Goal: Task Accomplishment & Management: Complete application form

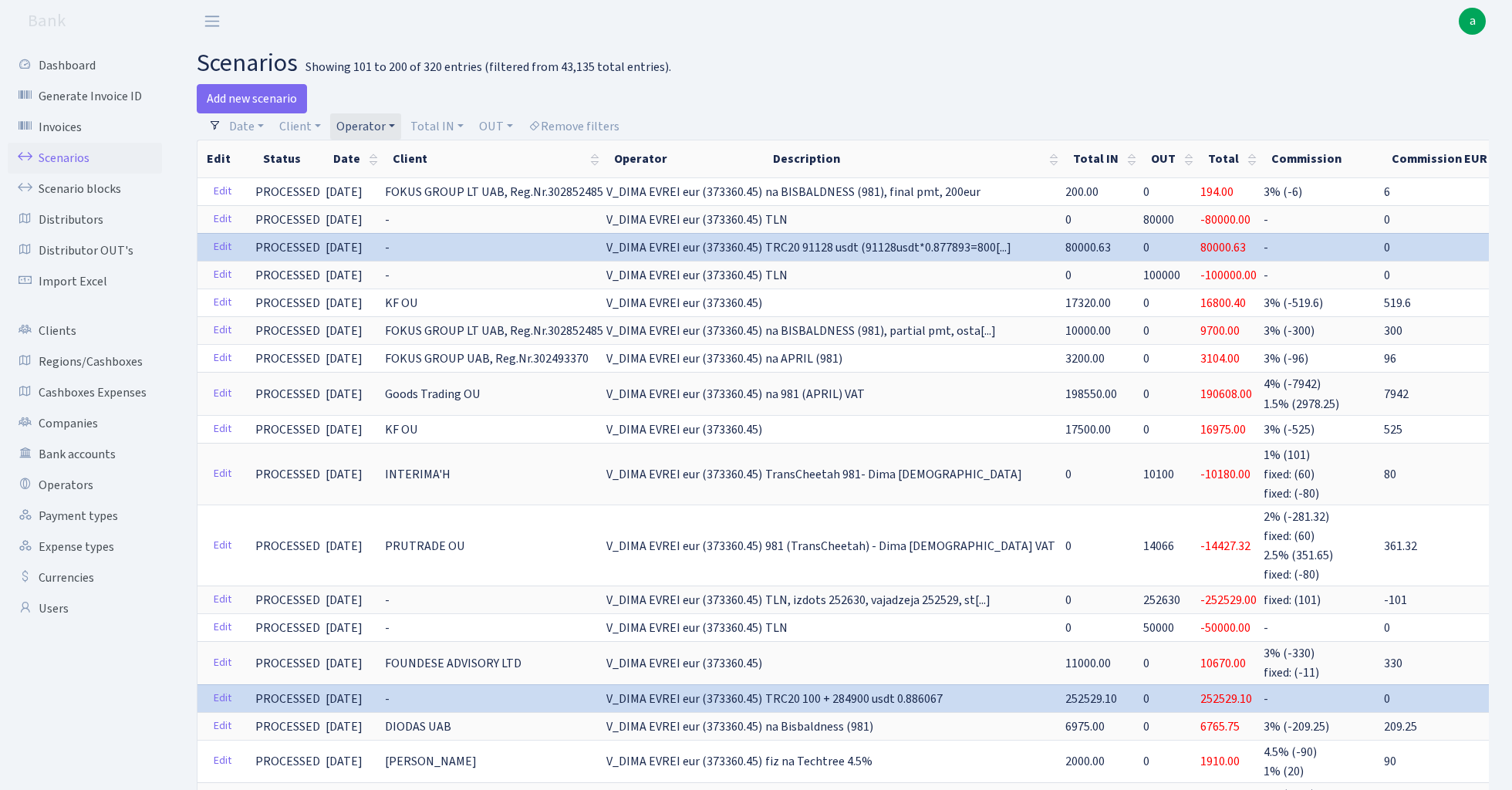
select select "100"
click at [365, 131] on link "Operator" at bounding box center [365, 127] width 71 height 27
click at [371, 184] on input "search" at bounding box center [391, 181] width 113 height 24
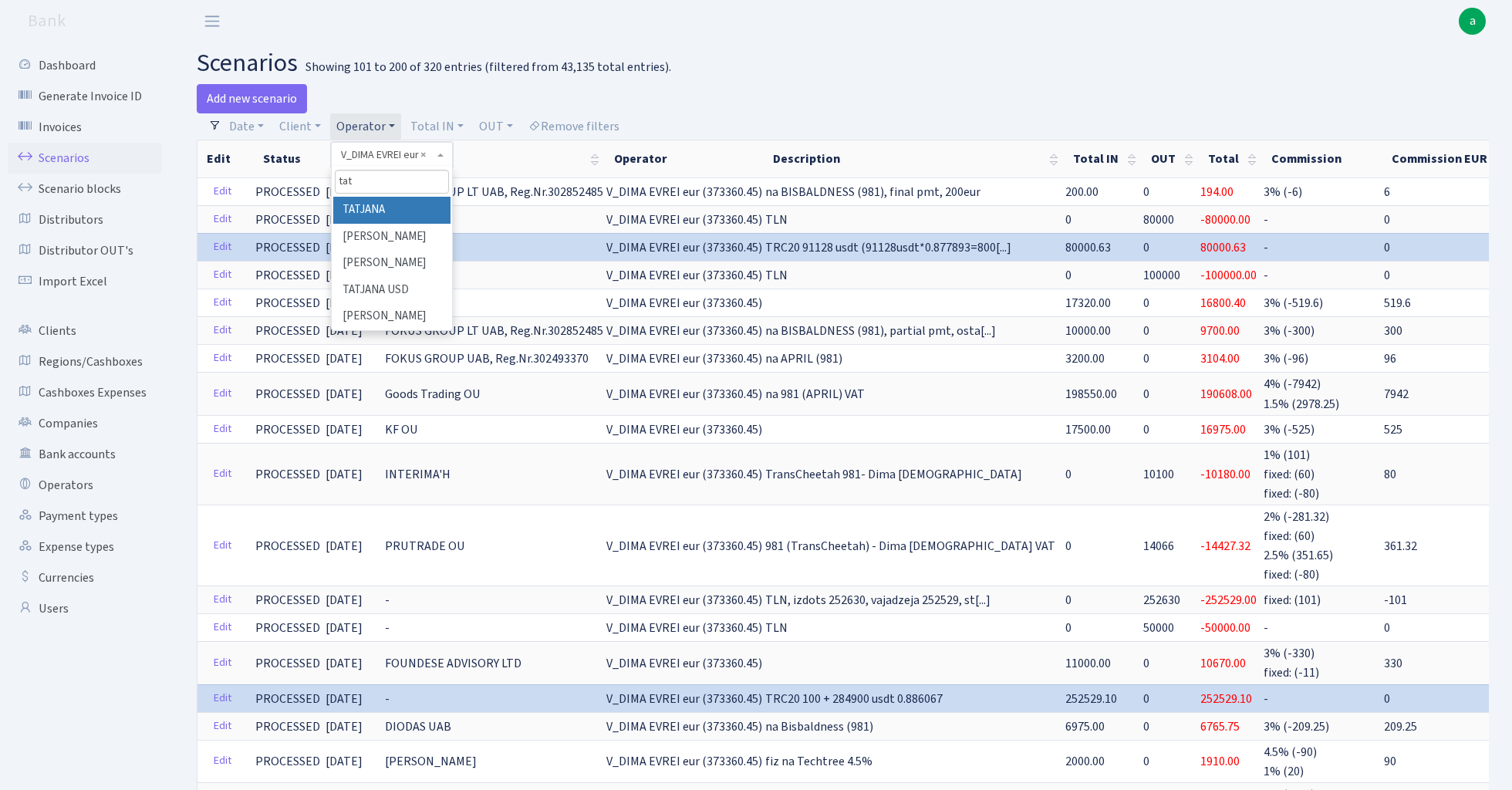
type input "tat"
click at [393, 214] on li "TATJANA" at bounding box center [391, 210] width 117 height 27
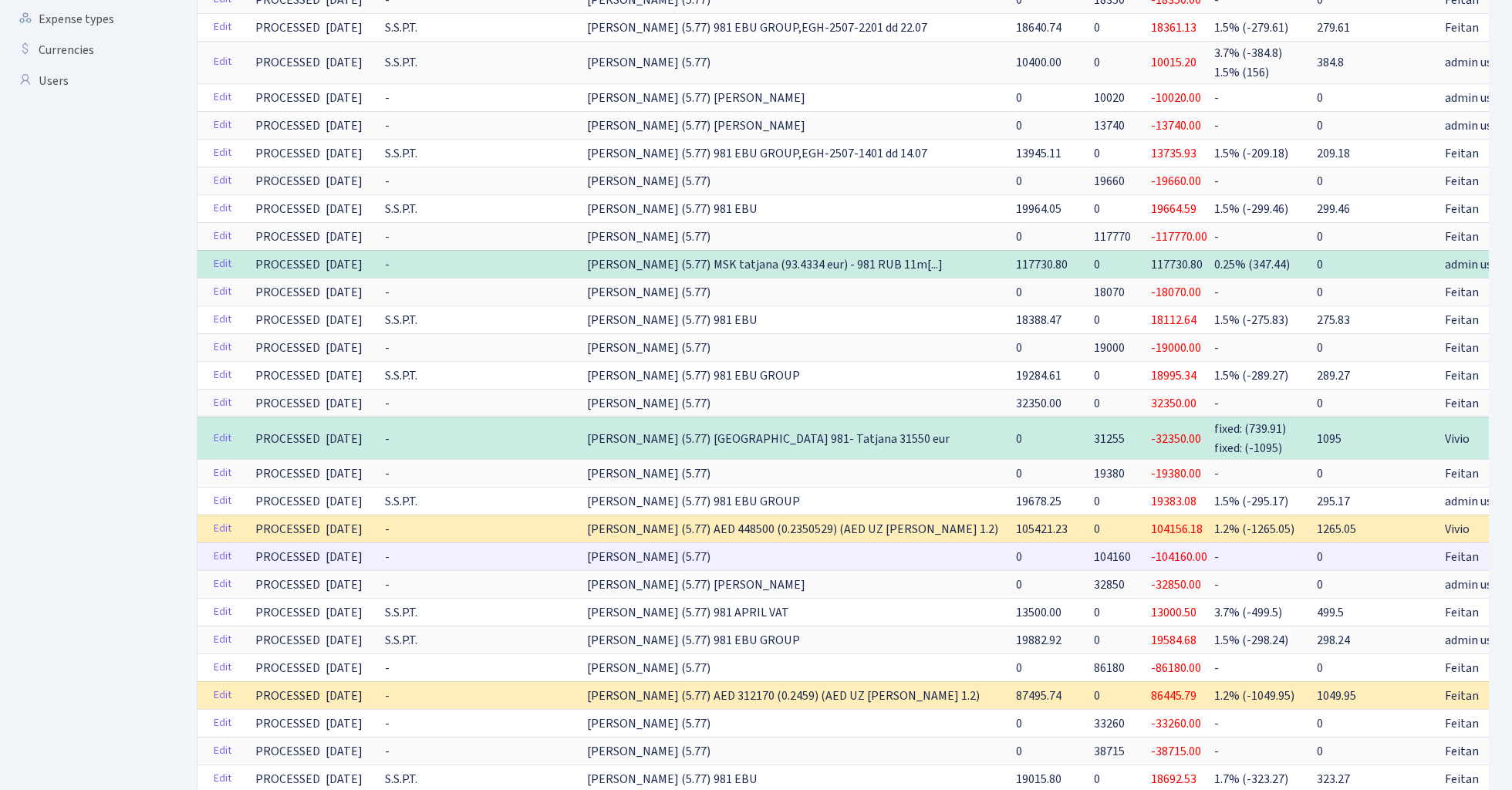
scroll to position [526, 0]
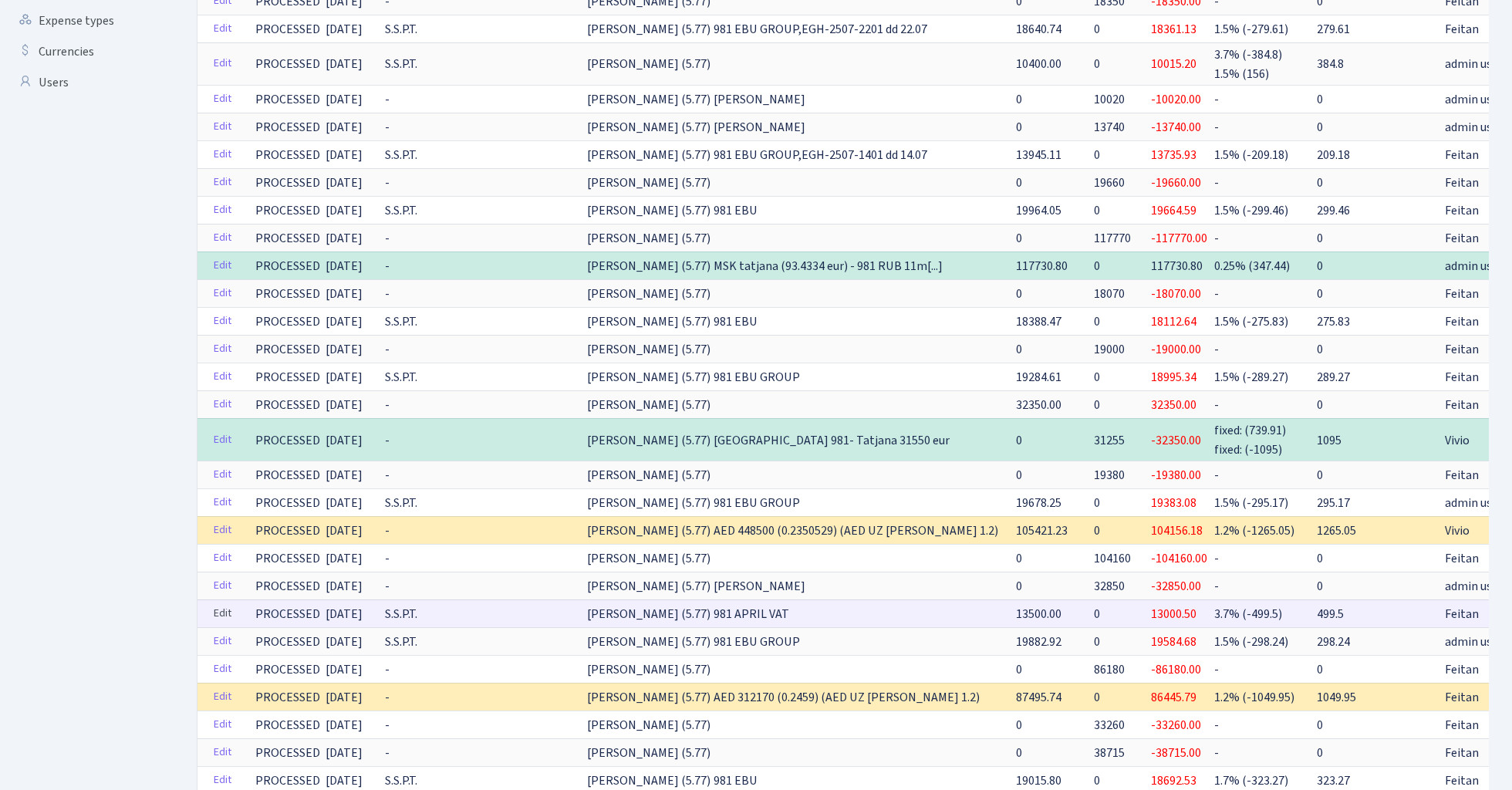
click at [219, 609] on link "Edit" at bounding box center [222, 613] width 31 height 24
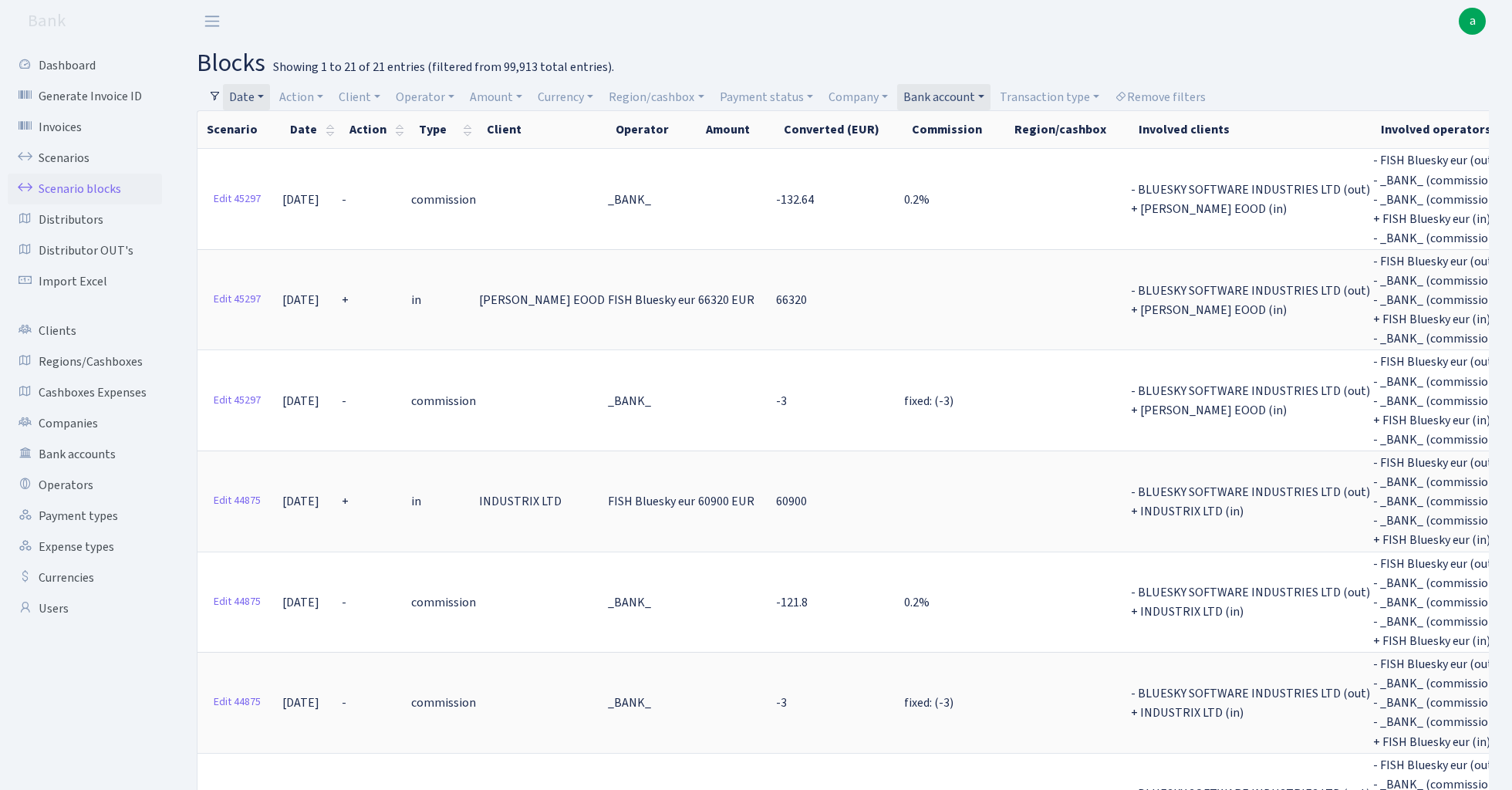
select select "100"
click at [973, 94] on link "Bank account" at bounding box center [943, 98] width 93 height 27
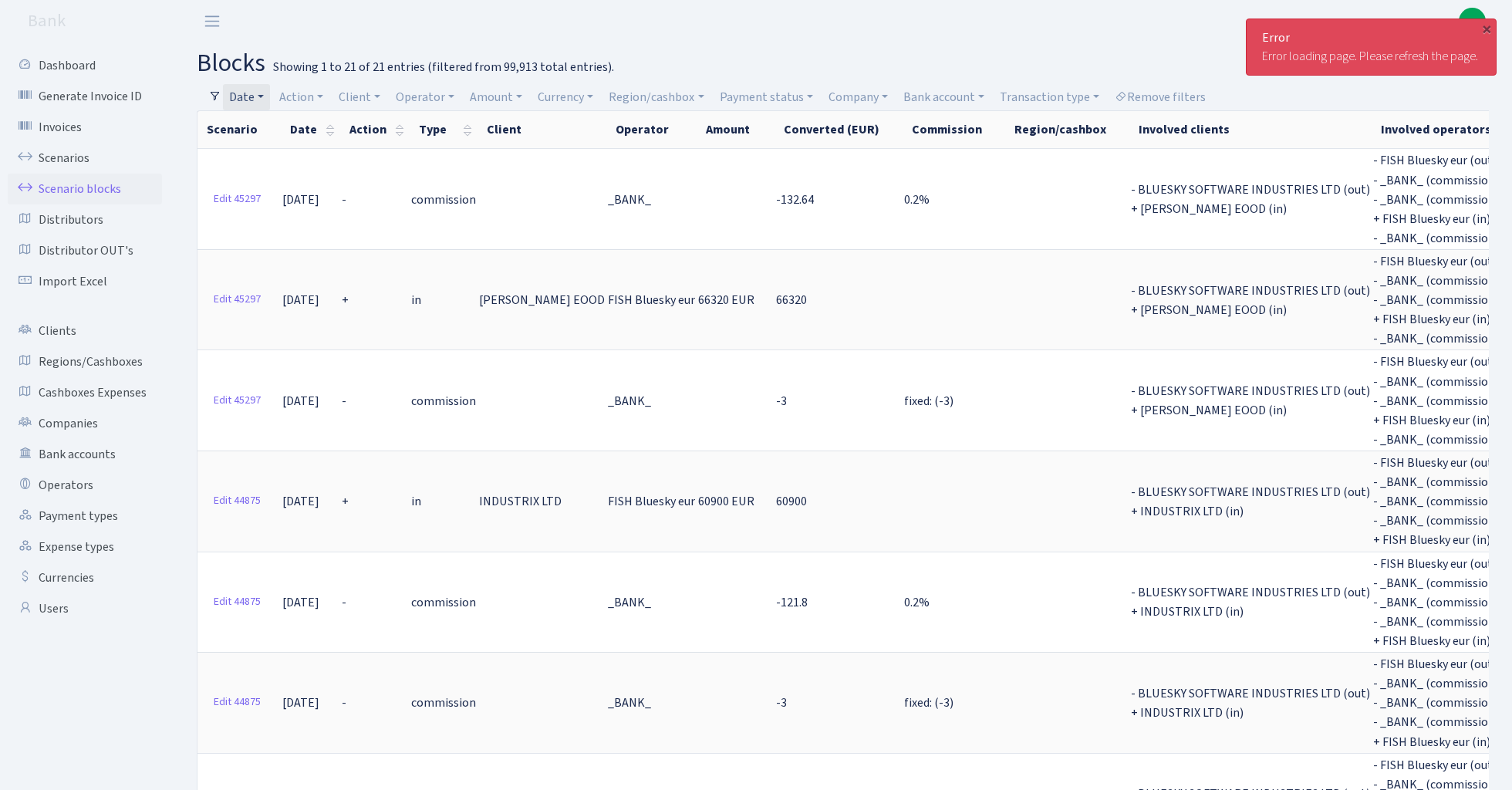
click at [253, 91] on link "Date" at bounding box center [246, 98] width 47 height 27
click at [298, 127] on input "01.08.2025 - 15.08.2025" at bounding box center [347, 127] width 184 height 29
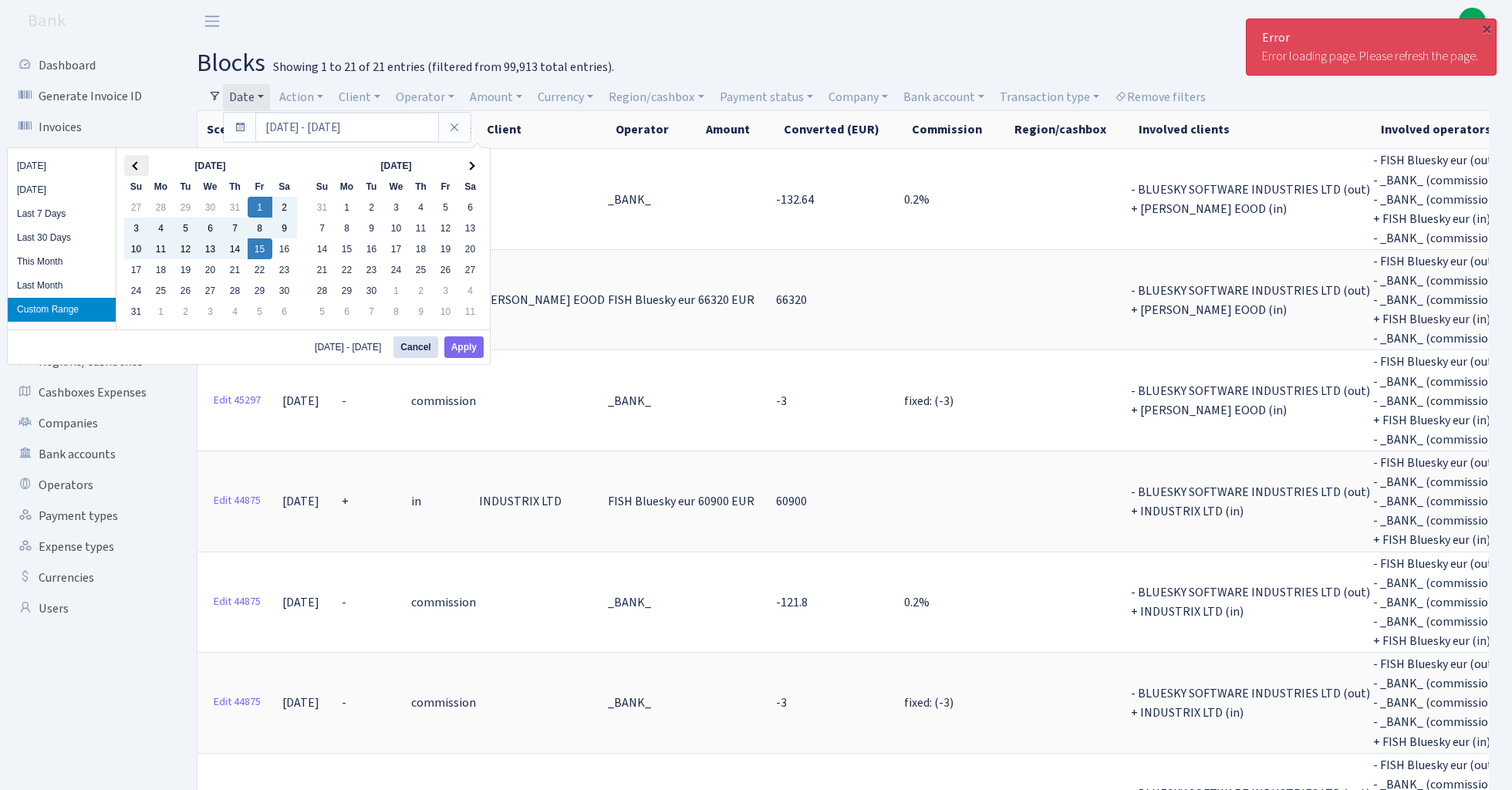
click at [138, 165] on span at bounding box center [136, 165] width 9 height 9
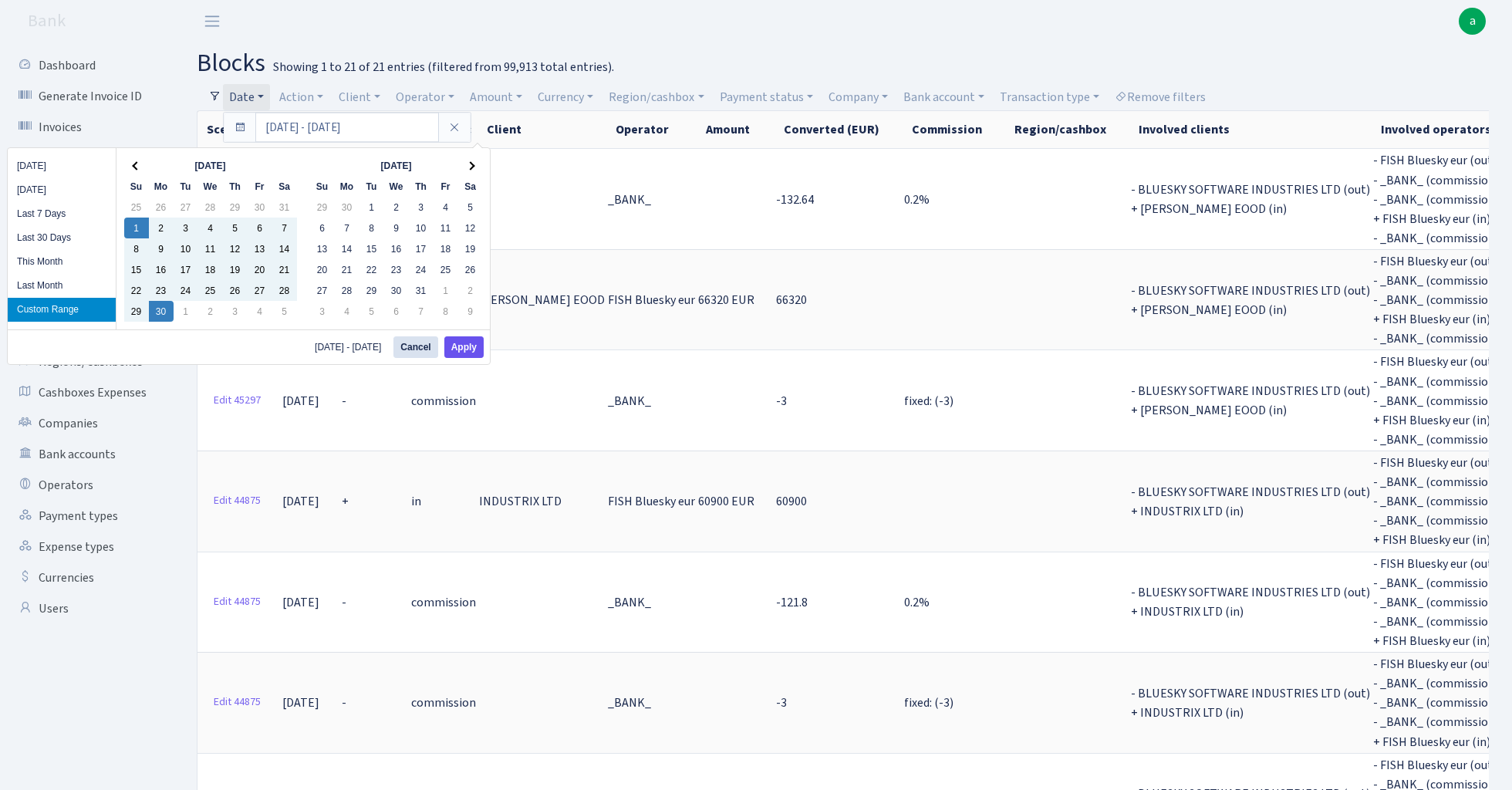
click at [471, 347] on button "Apply" at bounding box center [464, 347] width 39 height 22
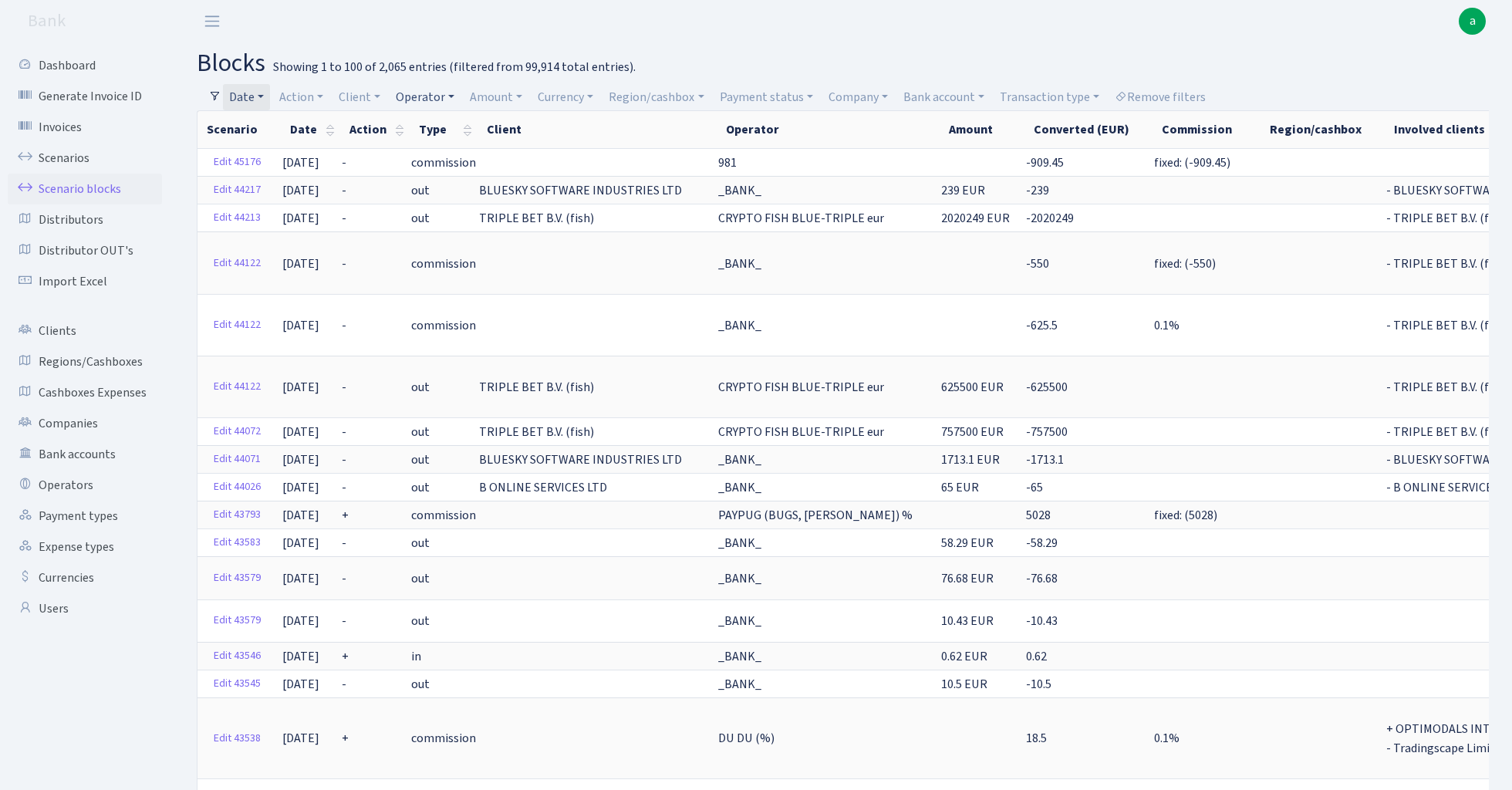
click at [423, 96] on link "Operator" at bounding box center [425, 98] width 71 height 27
click at [441, 180] on li "981" at bounding box center [451, 181] width 117 height 27
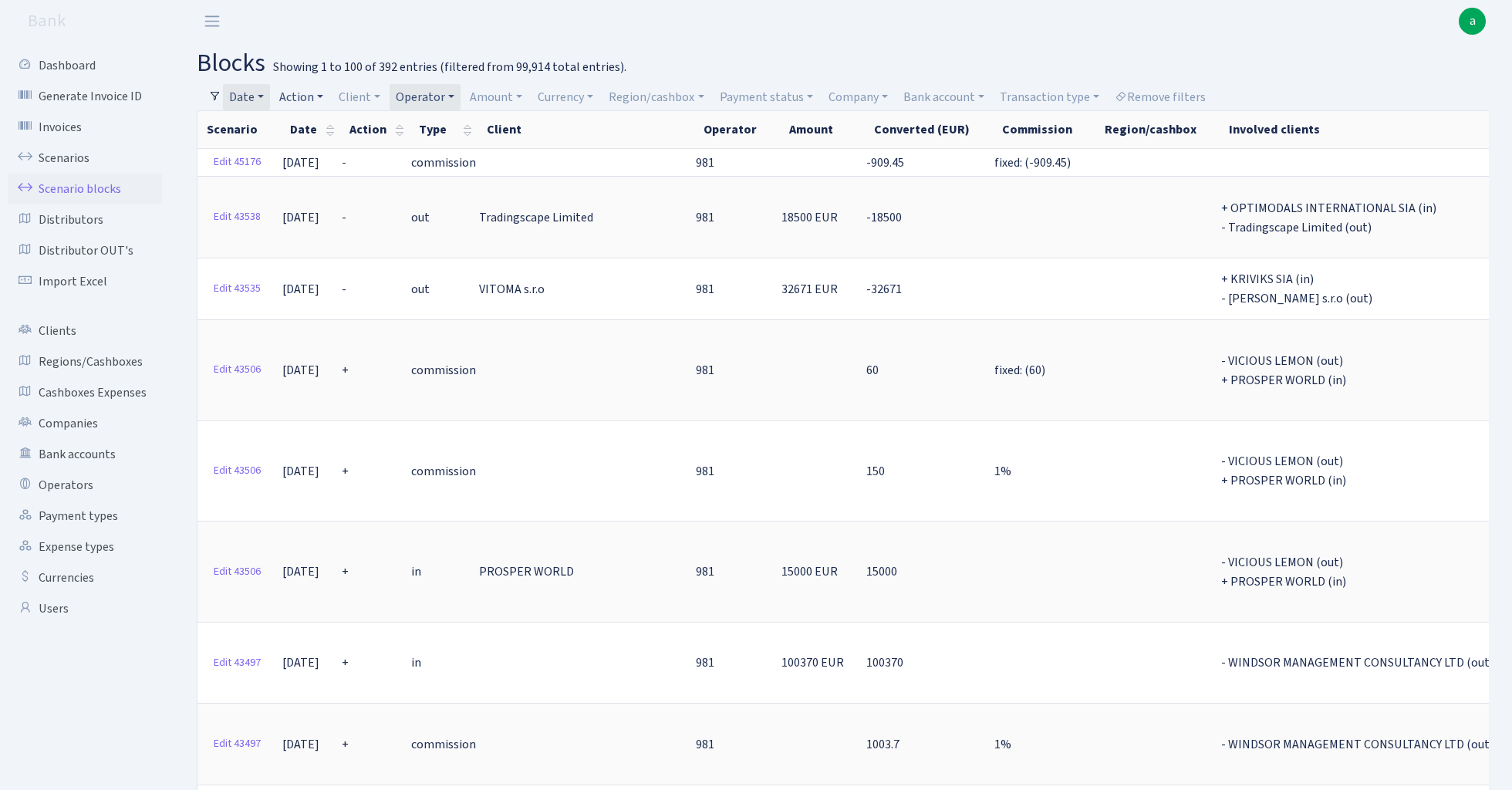
click at [311, 99] on link "Action" at bounding box center [301, 98] width 56 height 27
click at [321, 202] on li "+" at bounding box center [334, 208] width 117 height 27
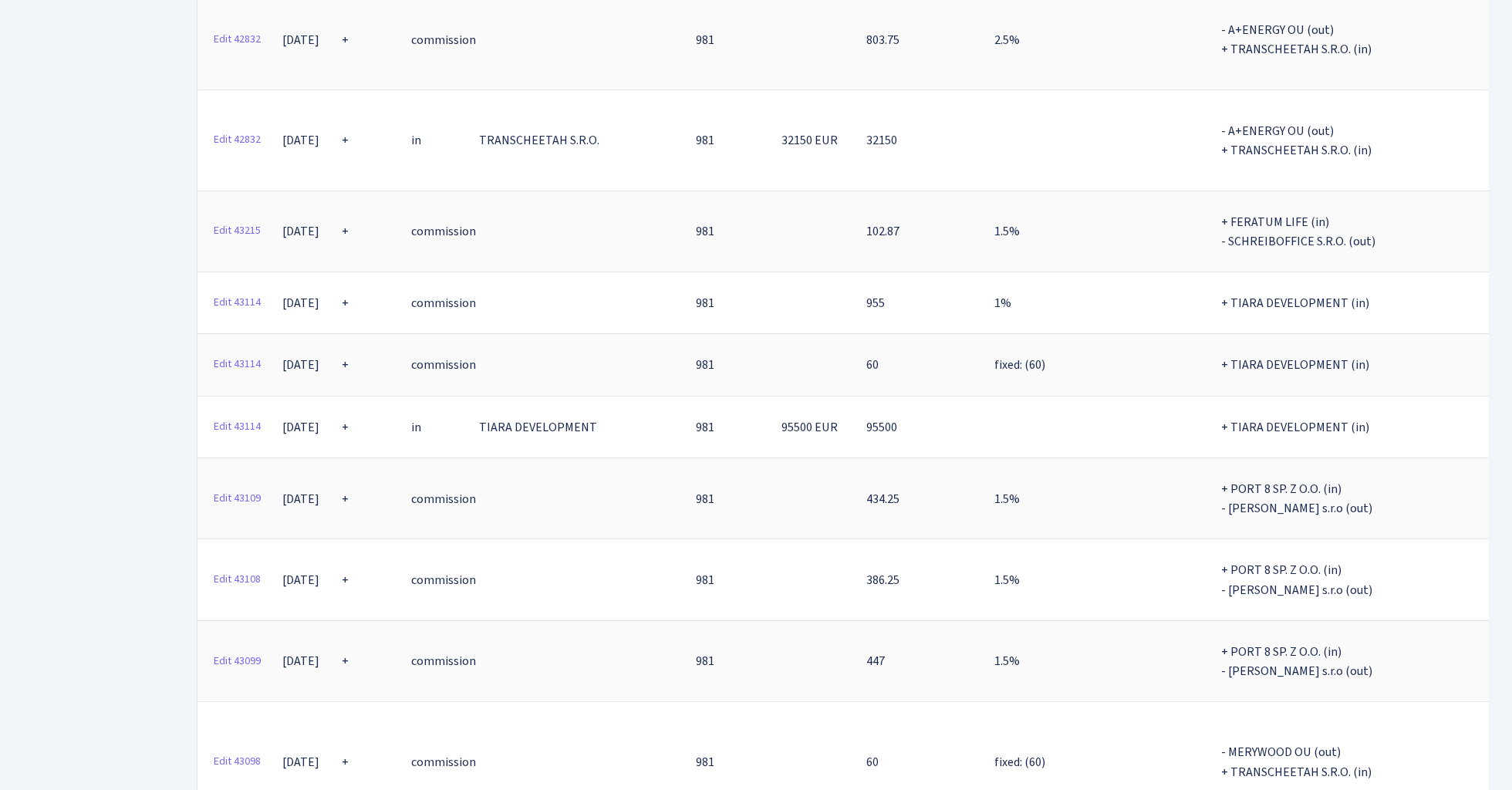
select select "-1"
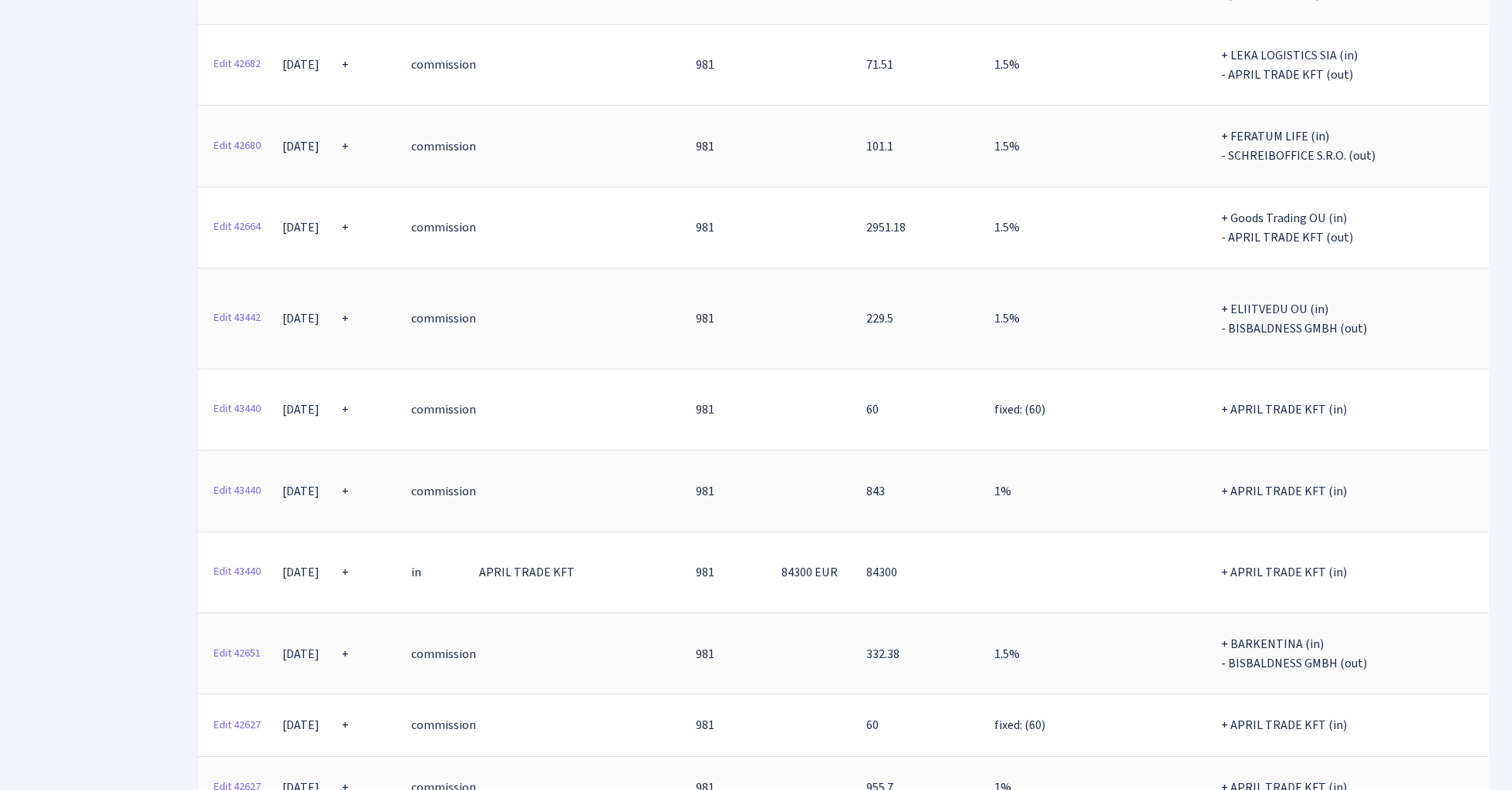
scroll to position [16532, 0]
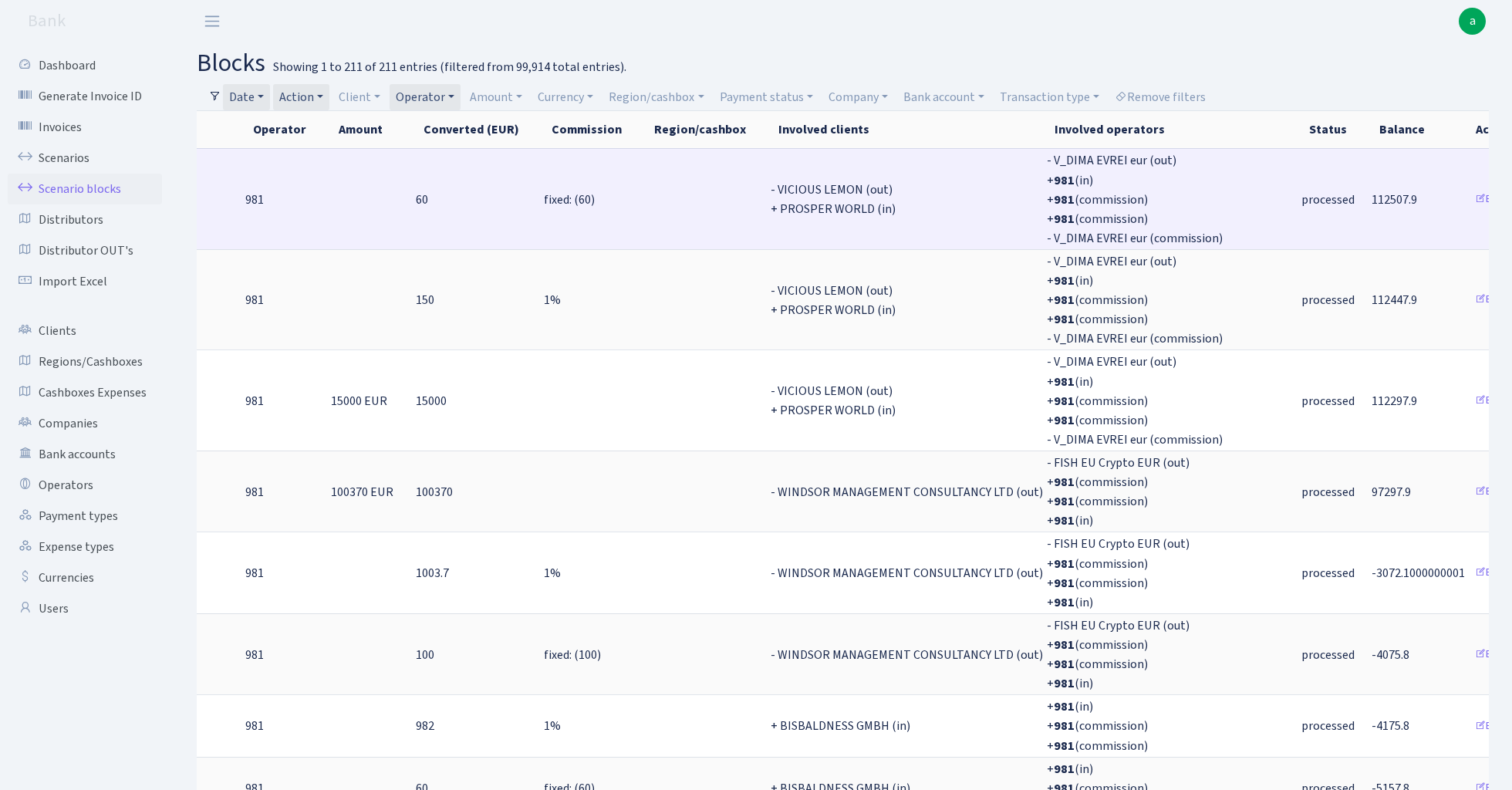
scroll to position [0, 0]
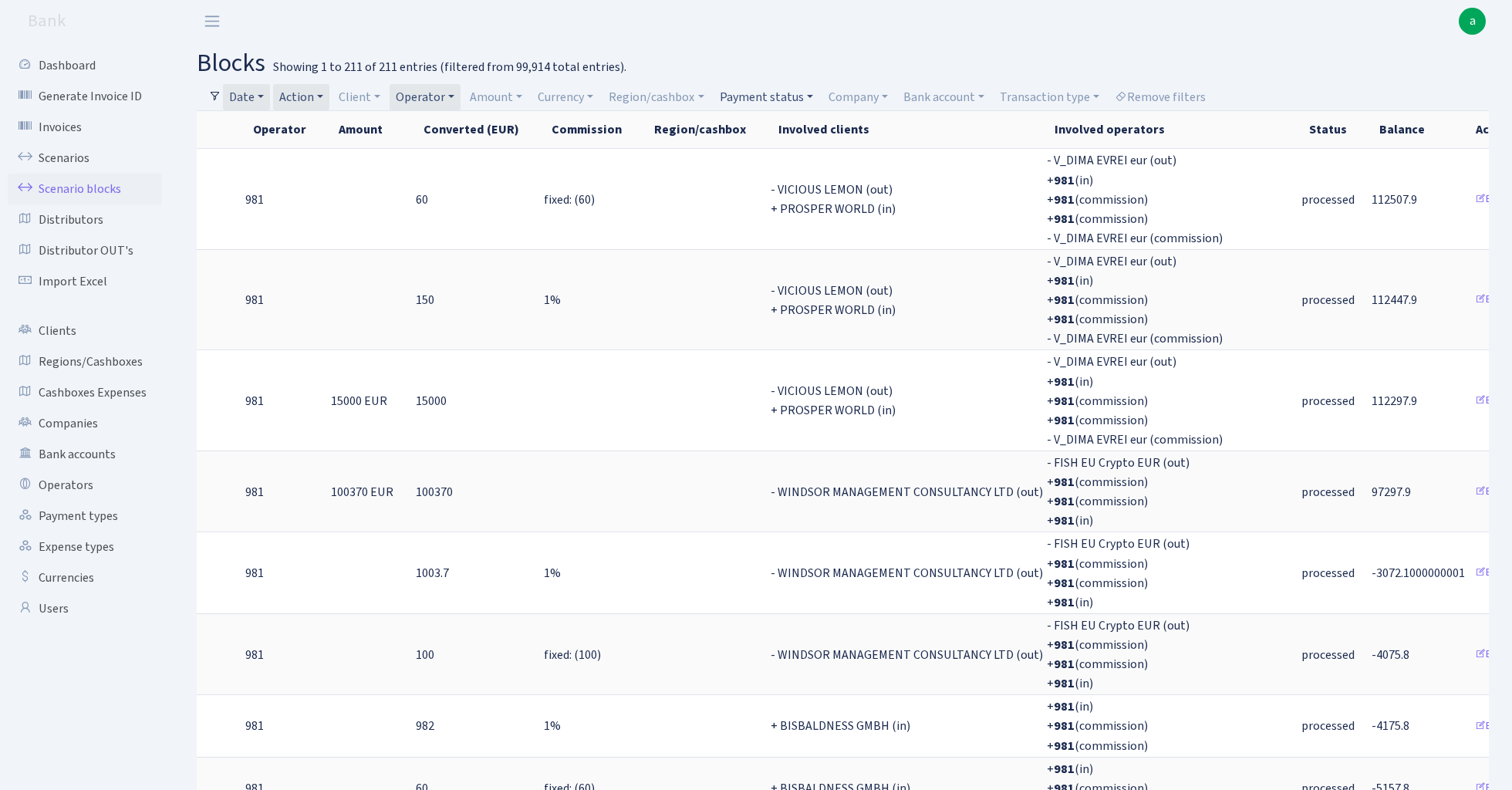
click at [775, 96] on link "Payment status" at bounding box center [766, 98] width 106 height 27
click at [790, 207] on li "pending" at bounding box center [774, 208] width 117 height 27
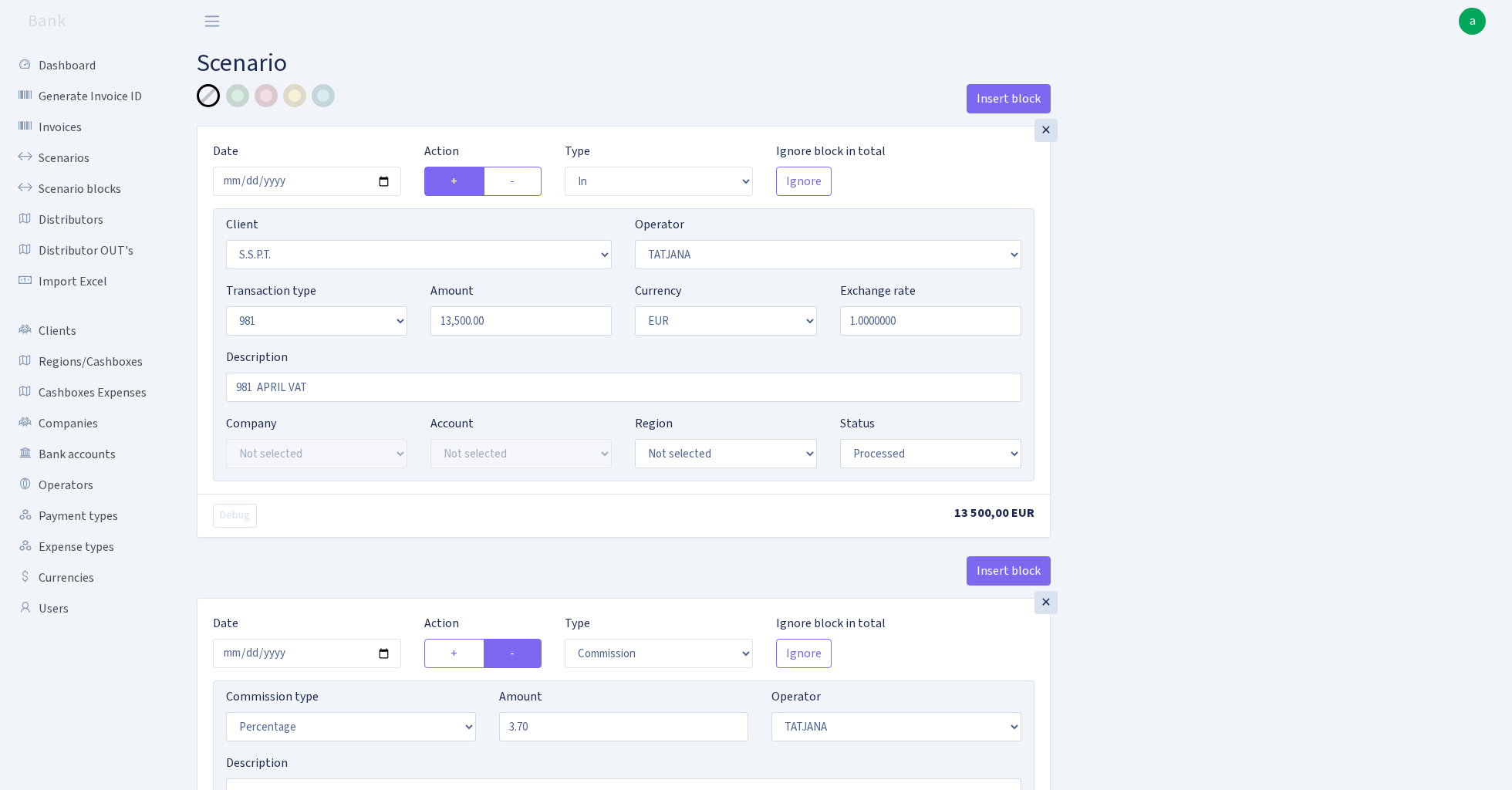
select select "in"
select select "2485"
select select "272"
select select "8"
select select "1"
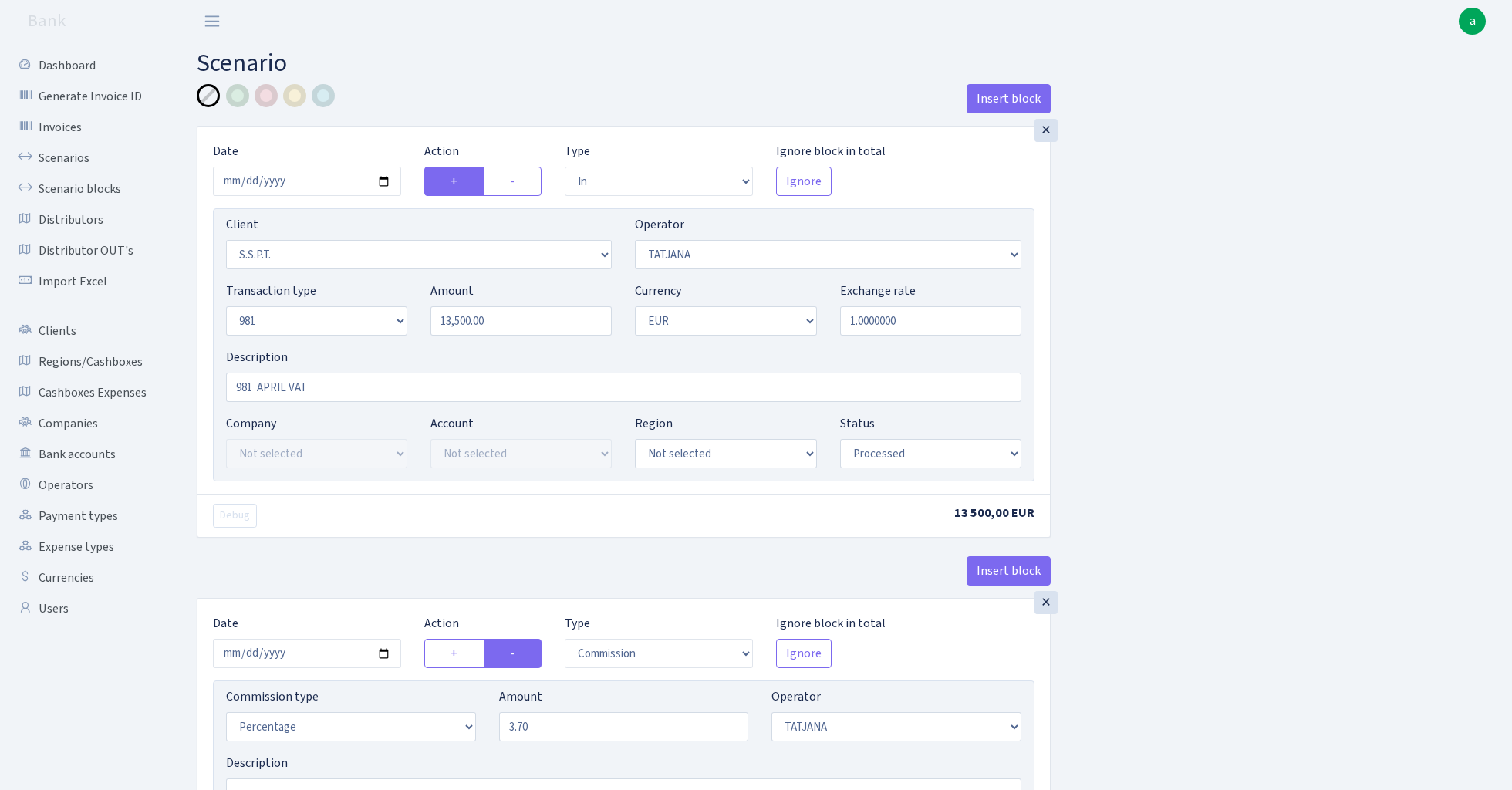
select select "processed"
select select "commission"
select select "272"
select select "processed"
select select "out"
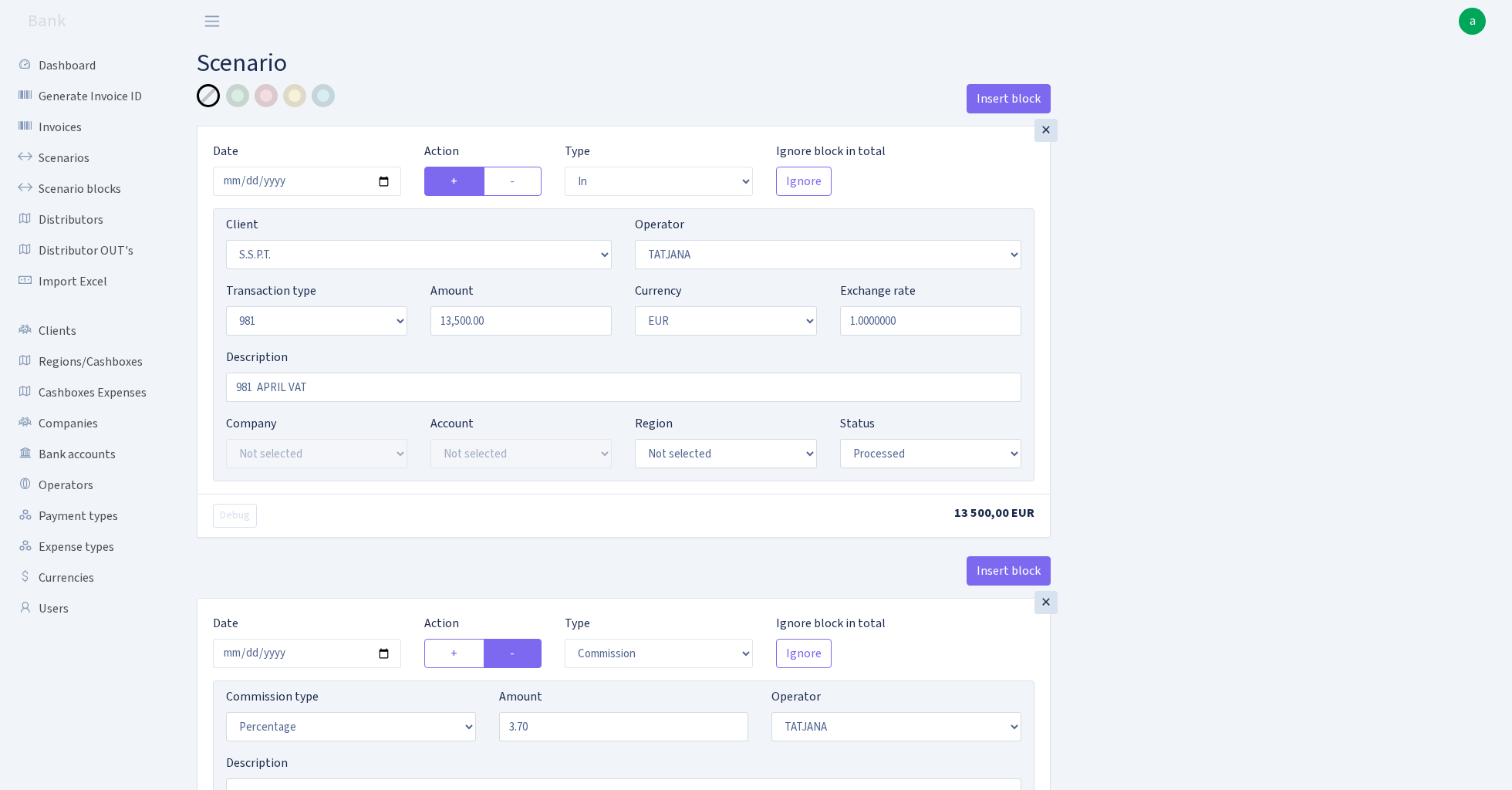
select select "2448"
select select "61"
select select "8"
select select "1"
select select "processed"
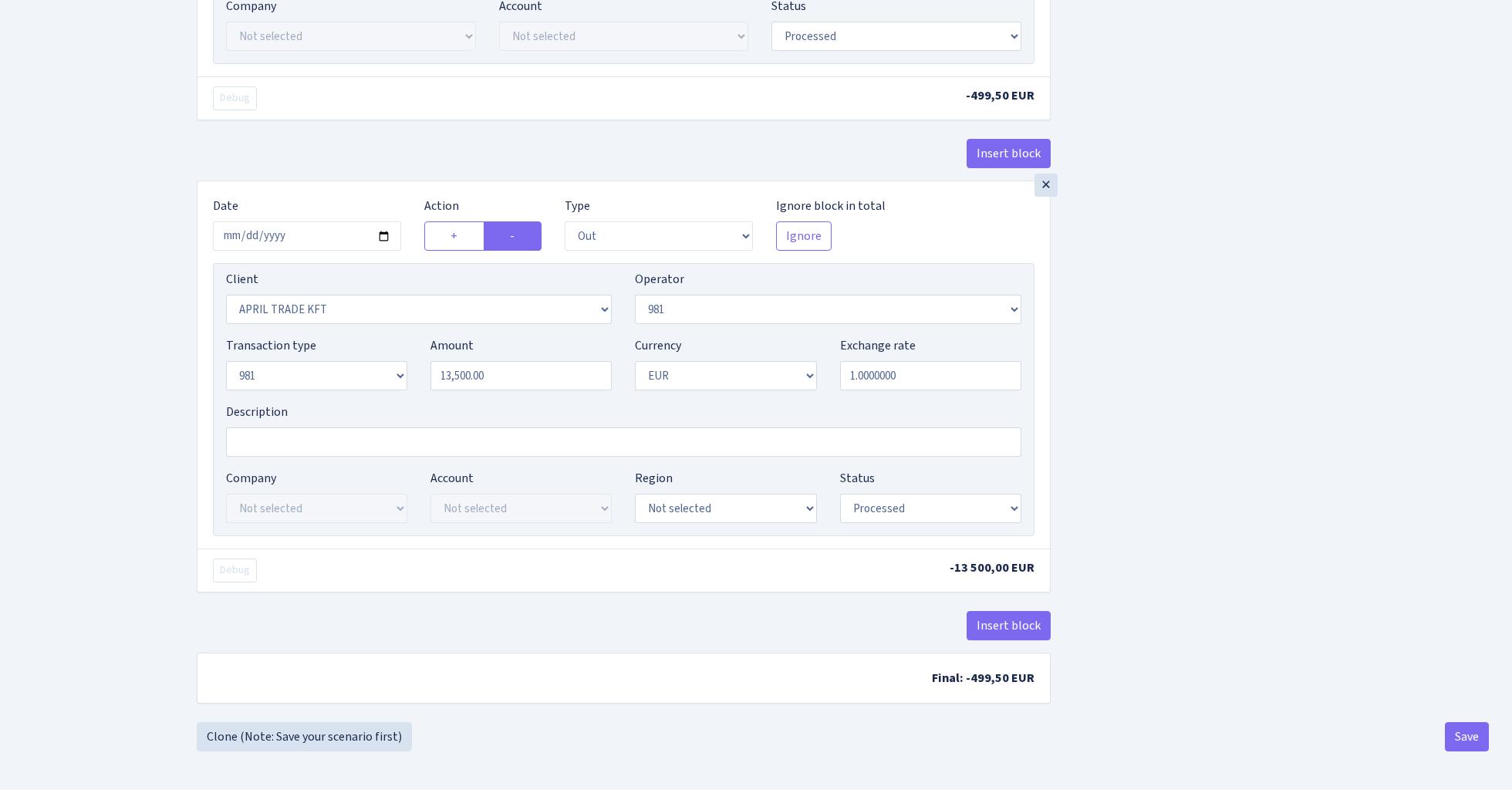
scroll to position [830, 0]
click at [997, 630] on button "Insert block" at bounding box center [1009, 625] width 84 height 29
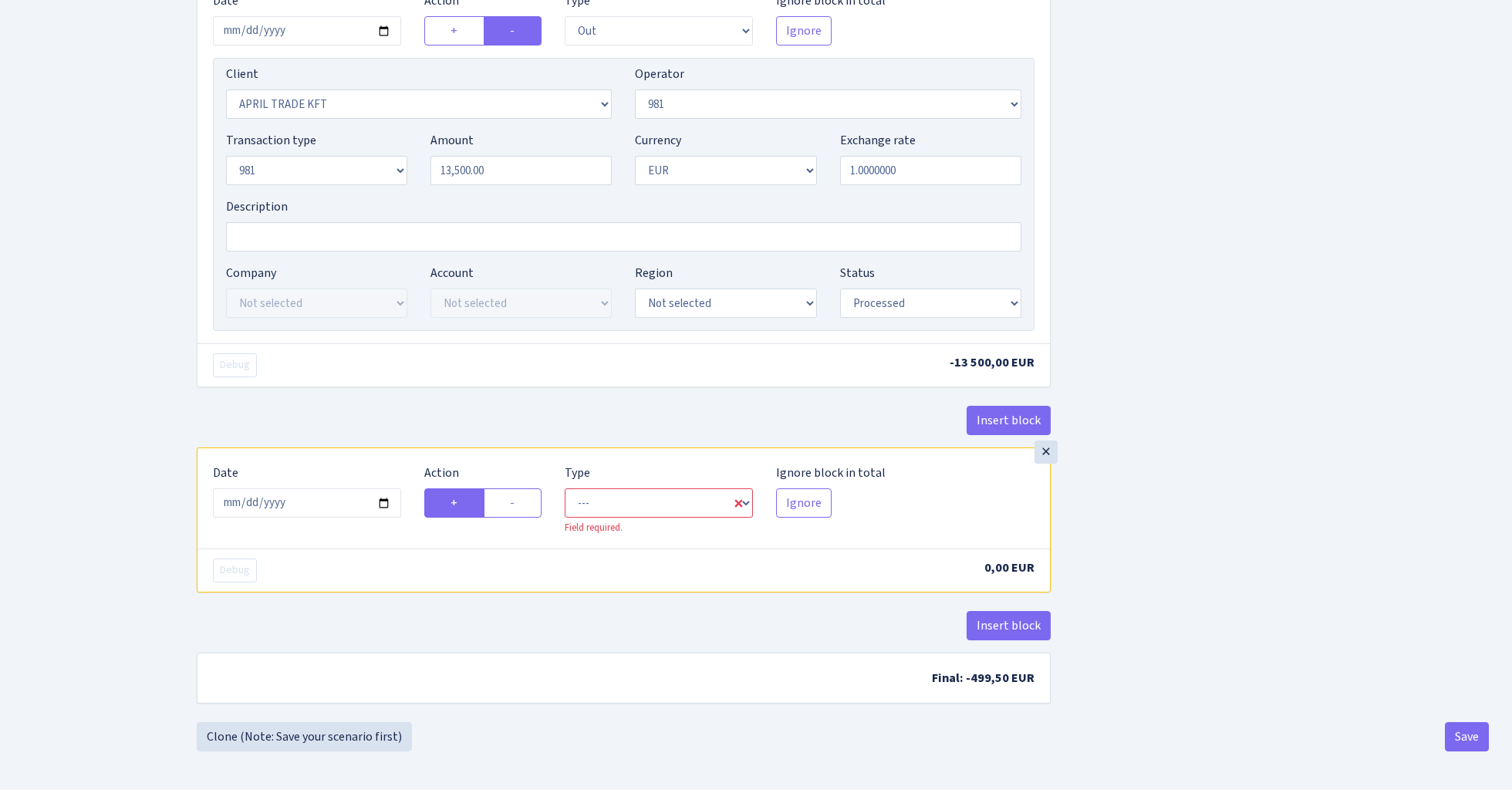
scroll to position [1036, 0]
click at [319, 501] on input "2025-08-17" at bounding box center [307, 502] width 189 height 29
type input "2025-06-06"
click at [356, 418] on div "Insert block" at bounding box center [624, 426] width 854 height 41
select select "commission"
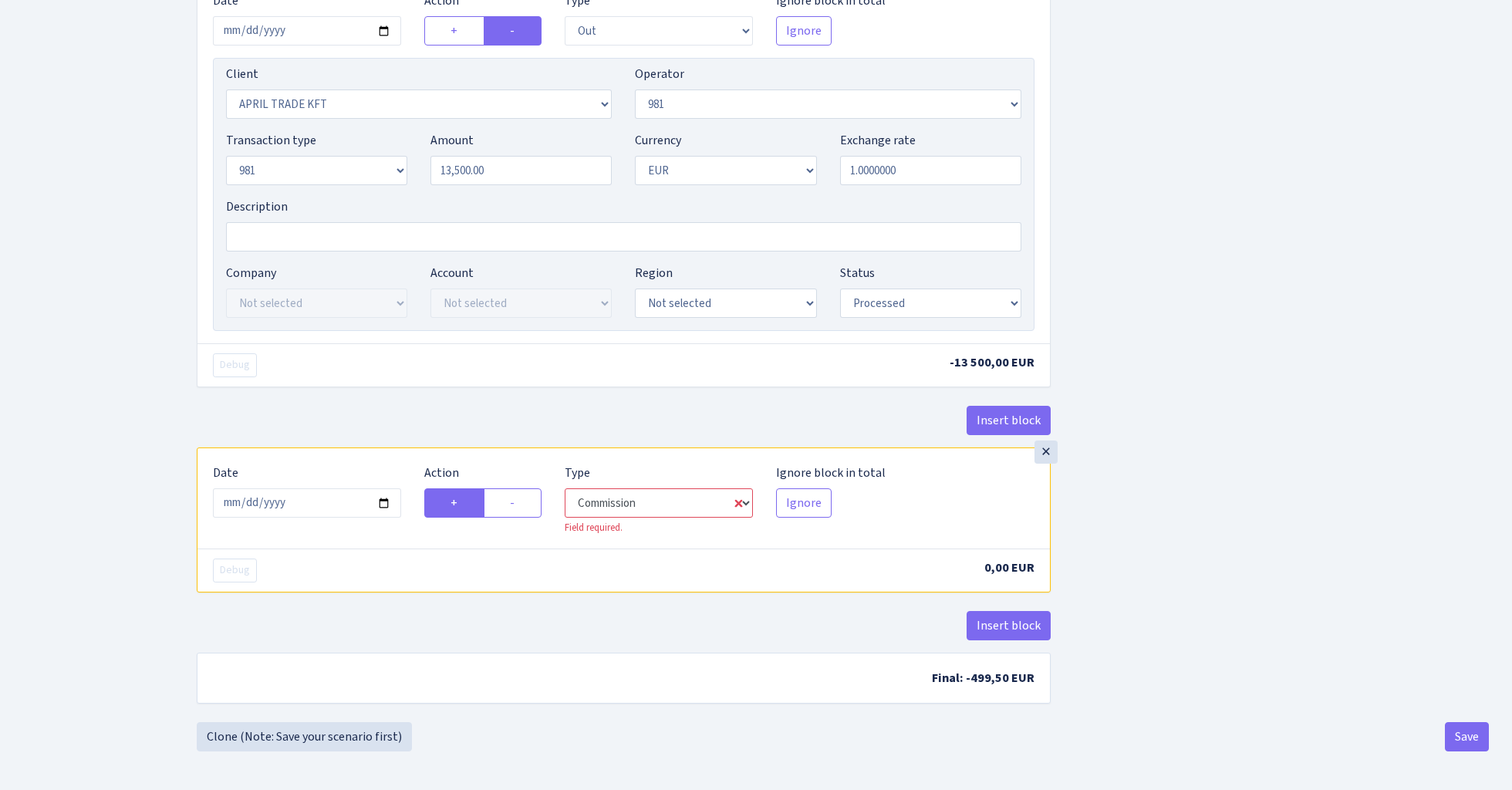
select select "61"
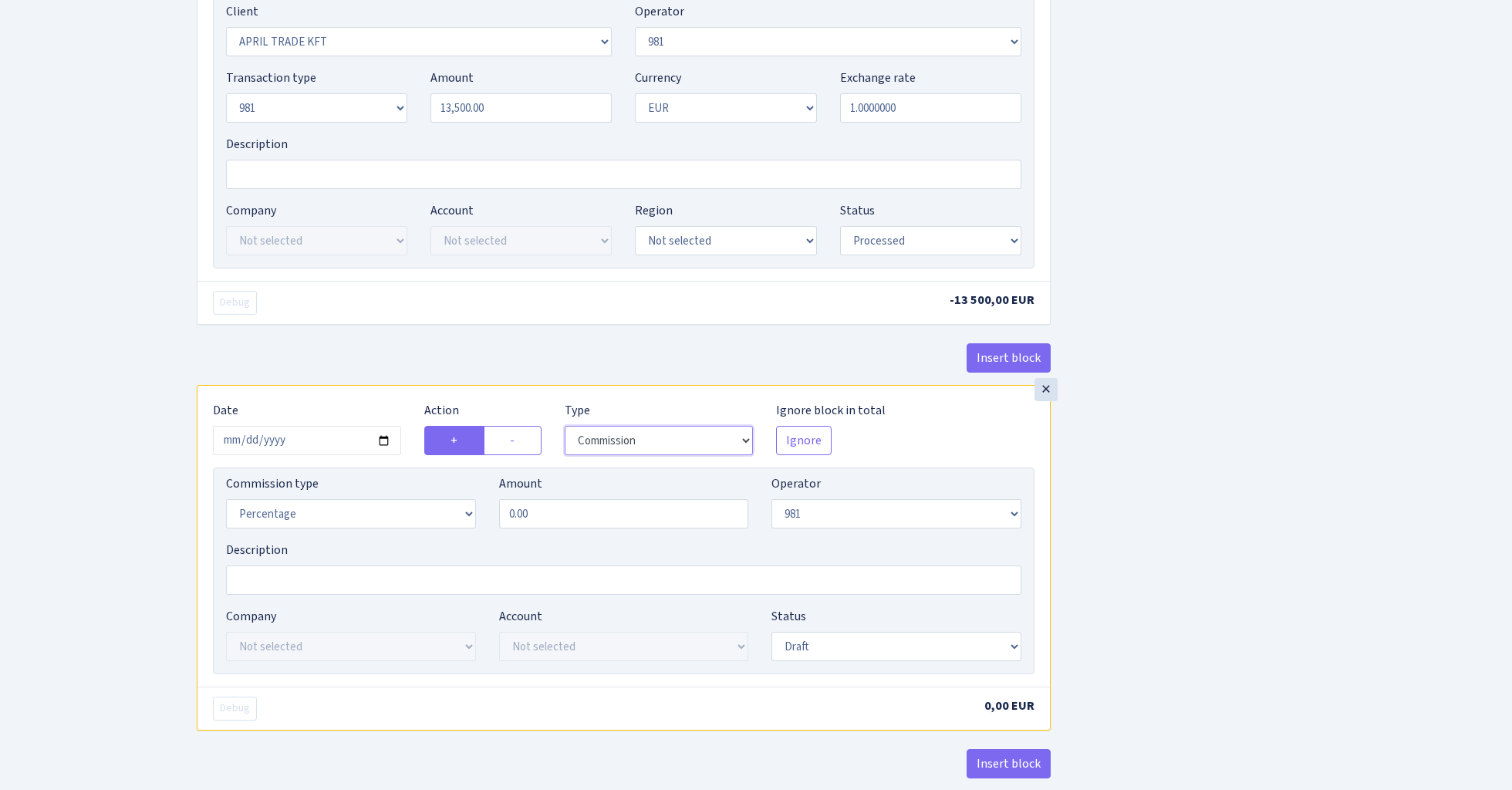
scroll to position [1112, 0]
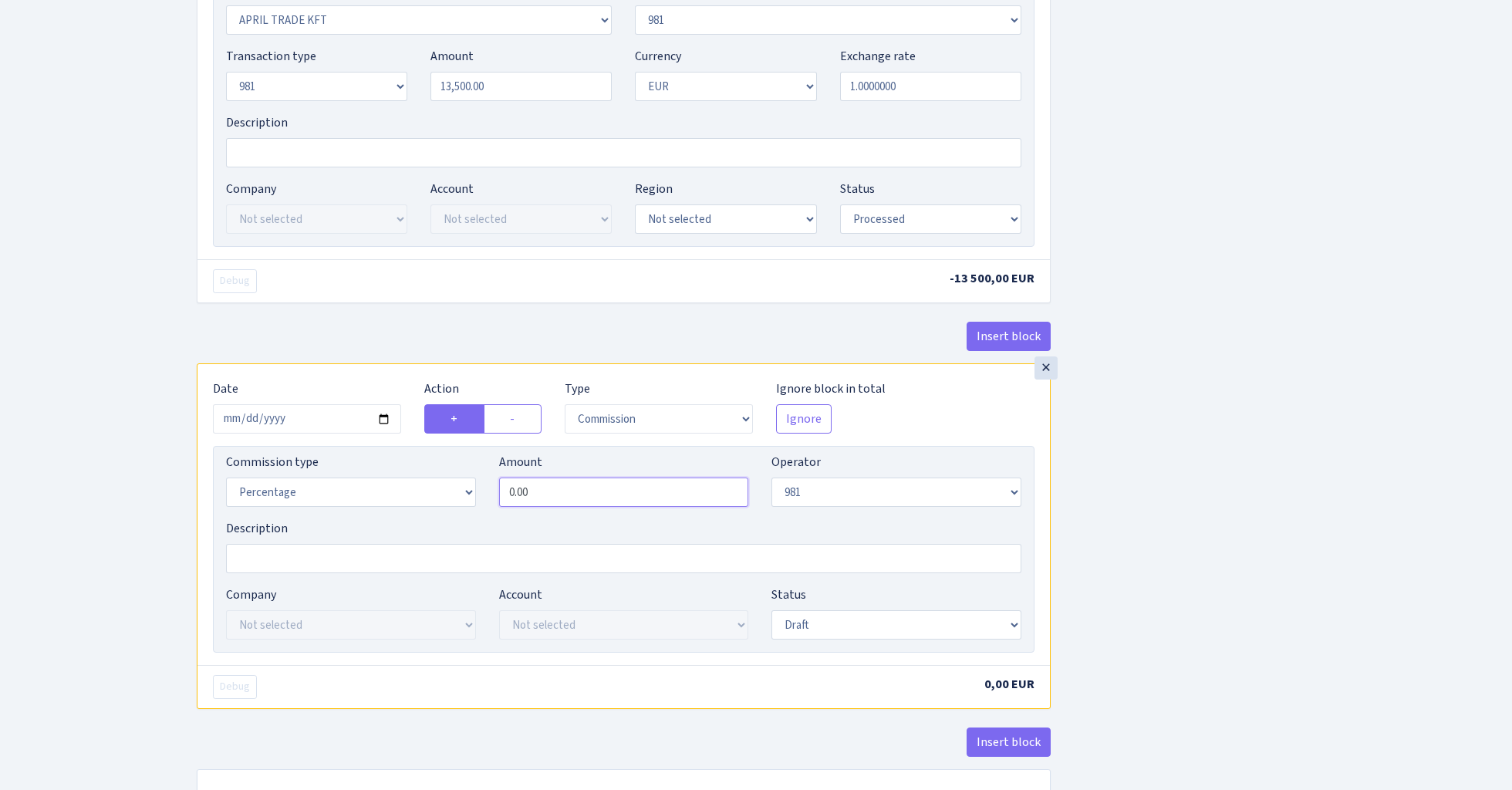
click at [582, 496] on input "0.00" at bounding box center [624, 492] width 250 height 29
type input "1.50"
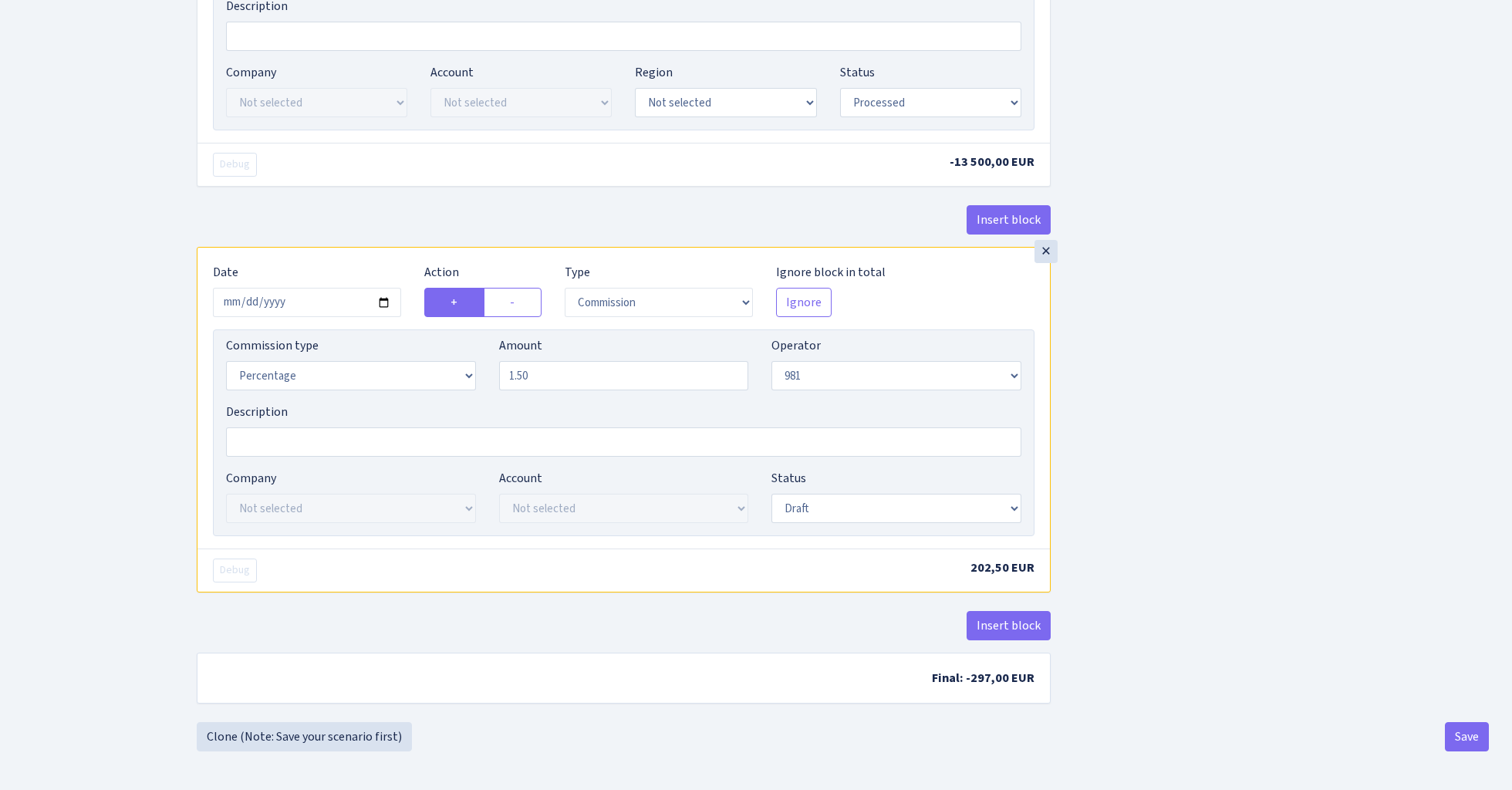
scroll to position [1238, 0]
select select "processed"
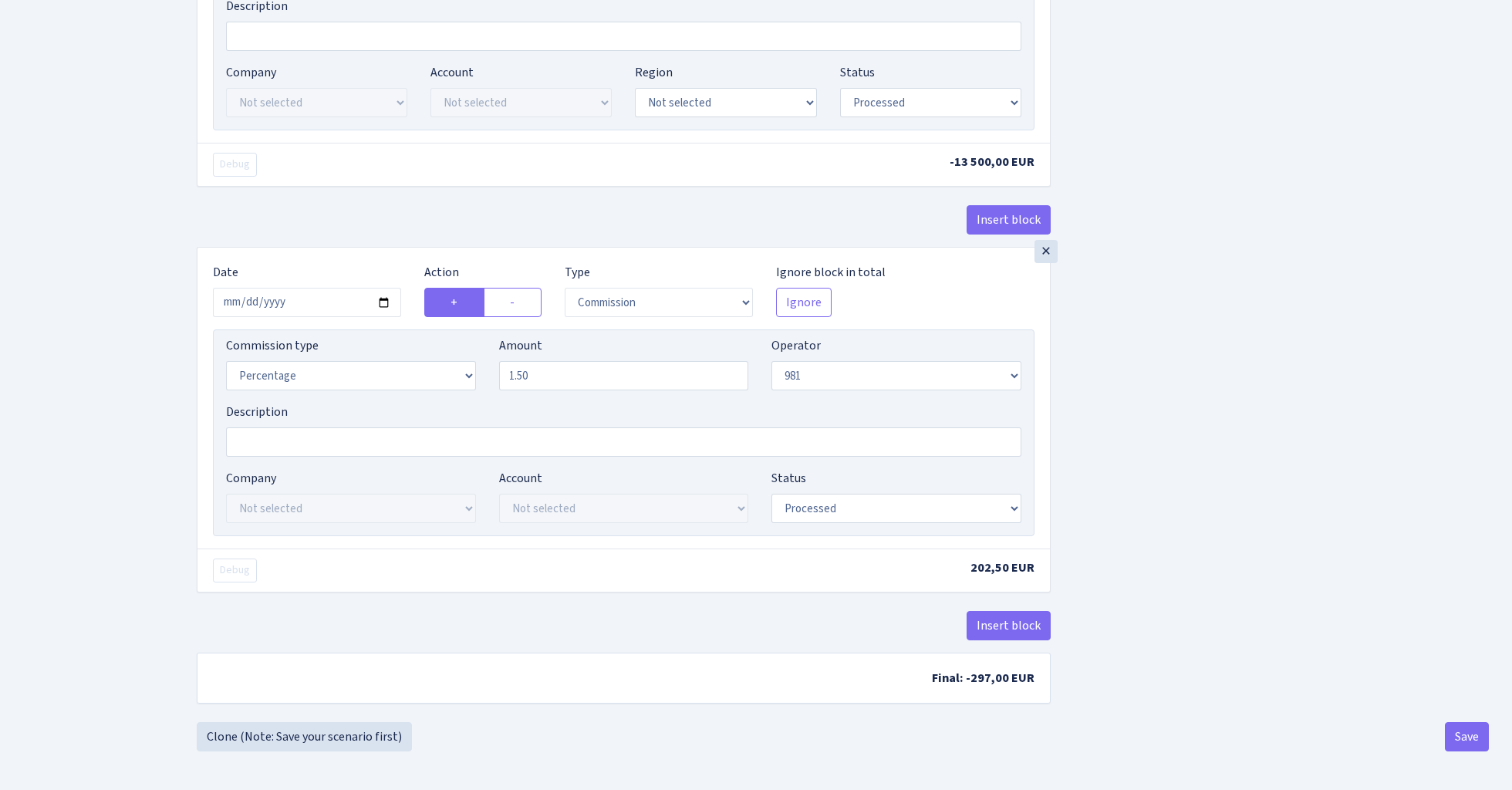
click at [1467, 731] on button "Save" at bounding box center [1467, 736] width 44 height 29
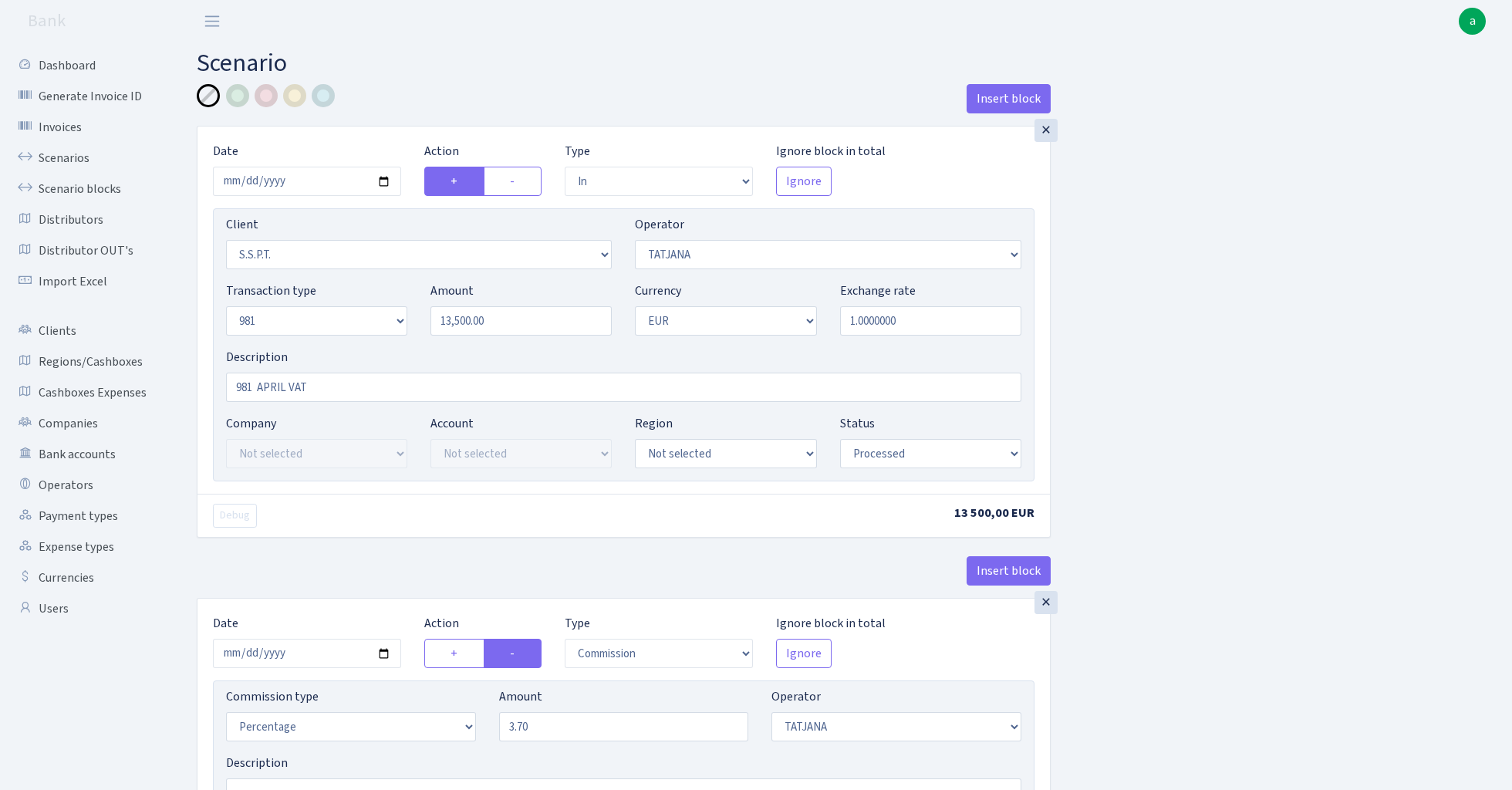
select select "in"
select select "2485"
select select "272"
select select "8"
select select "1"
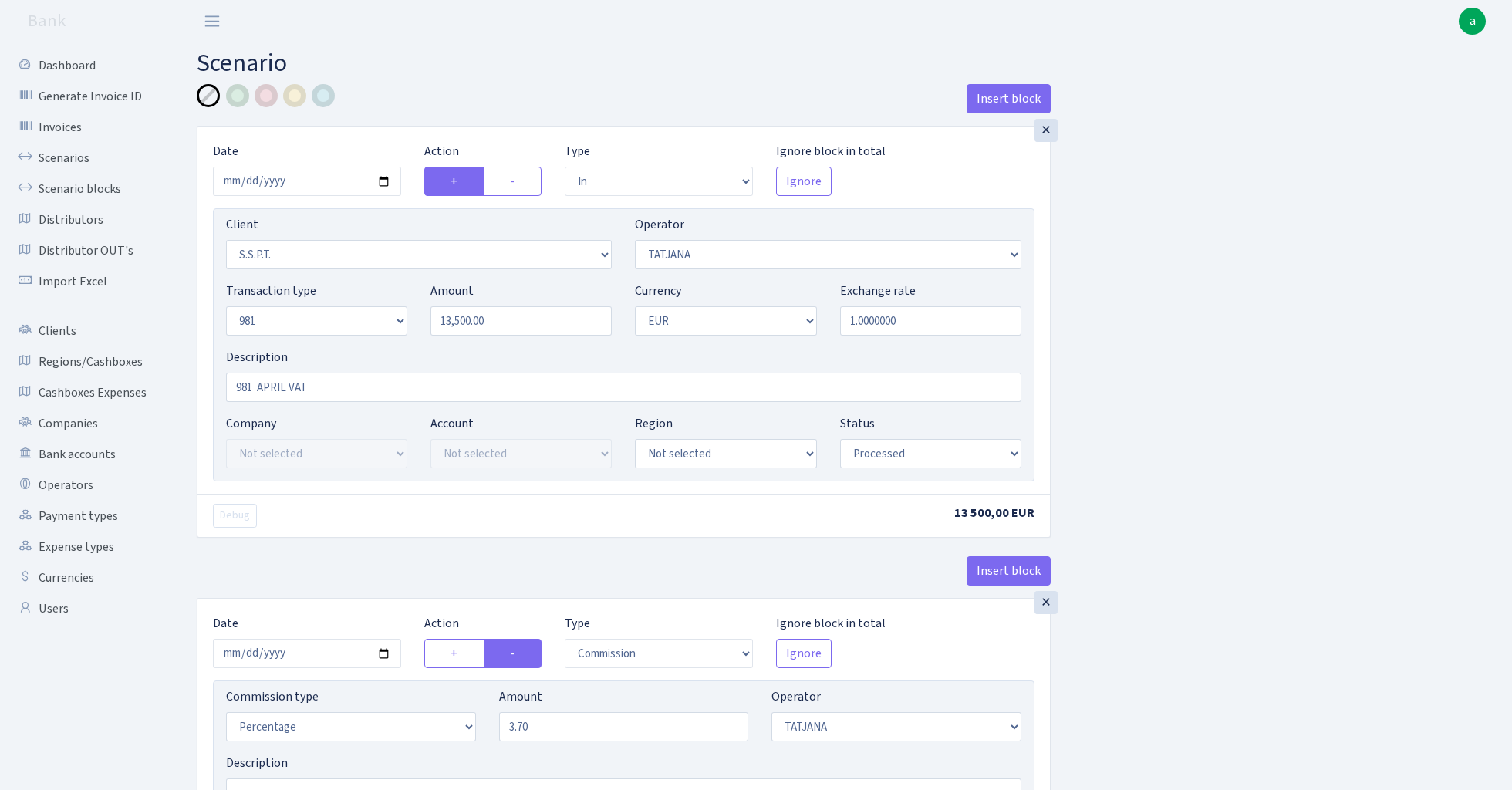
select select "processed"
select select "commission"
select select "272"
select select "processed"
select select "out"
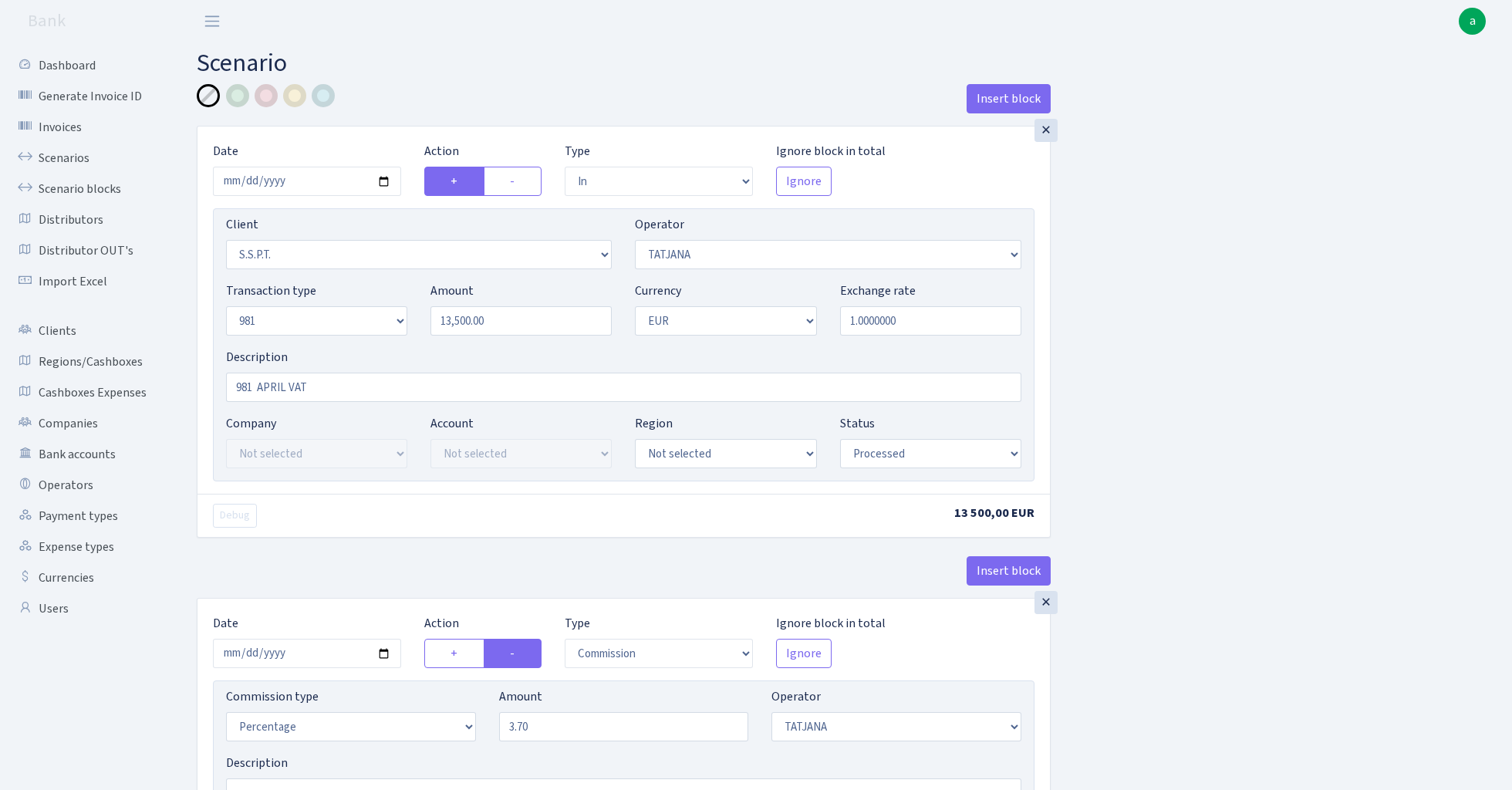
select select "2448"
select select "61"
select select "8"
select select "1"
select select "processed"
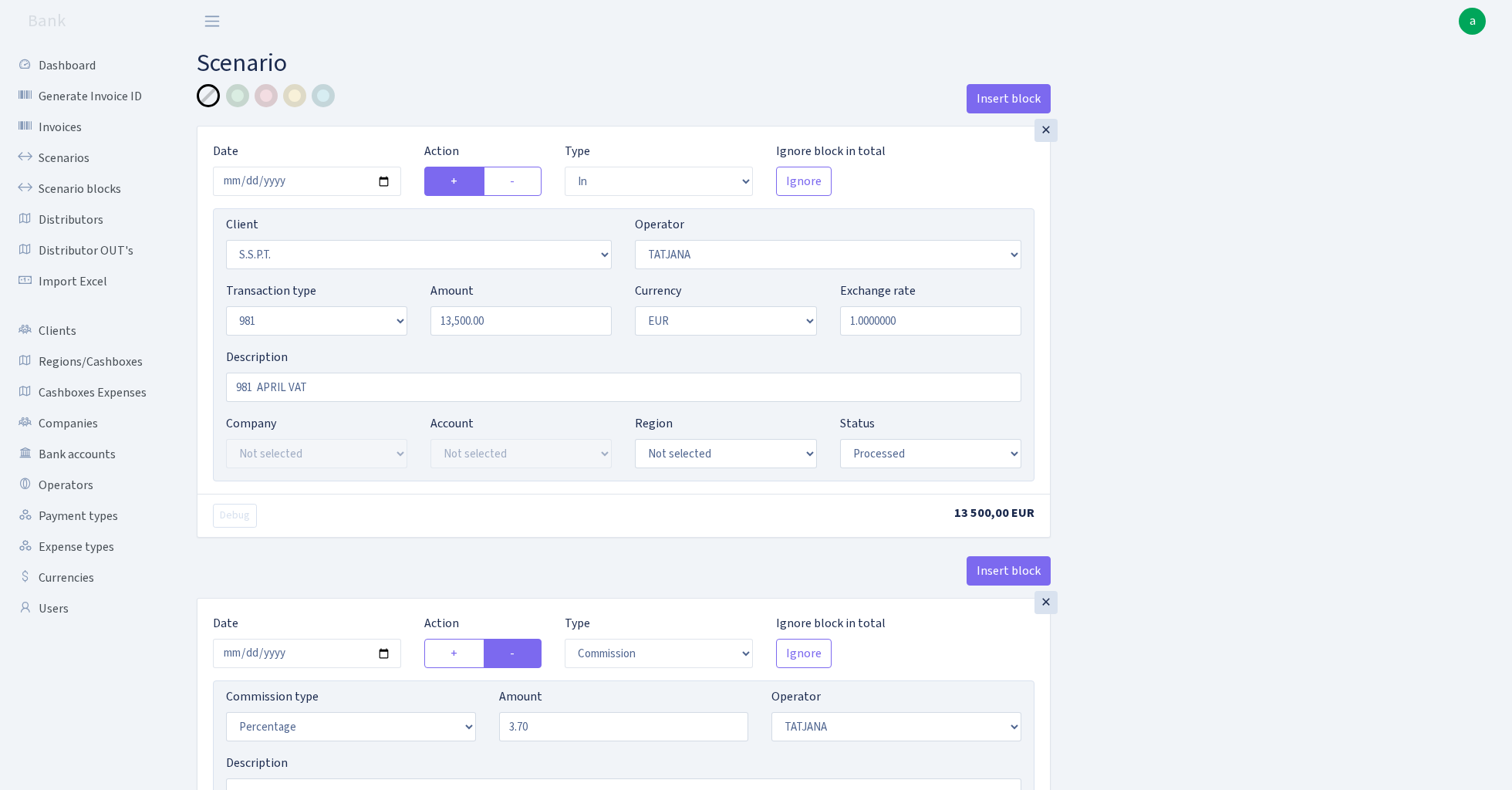
select select "commission"
select select "61"
select select "processed"
click at [65, 163] on link "Scenarios" at bounding box center [84, 157] width 154 height 31
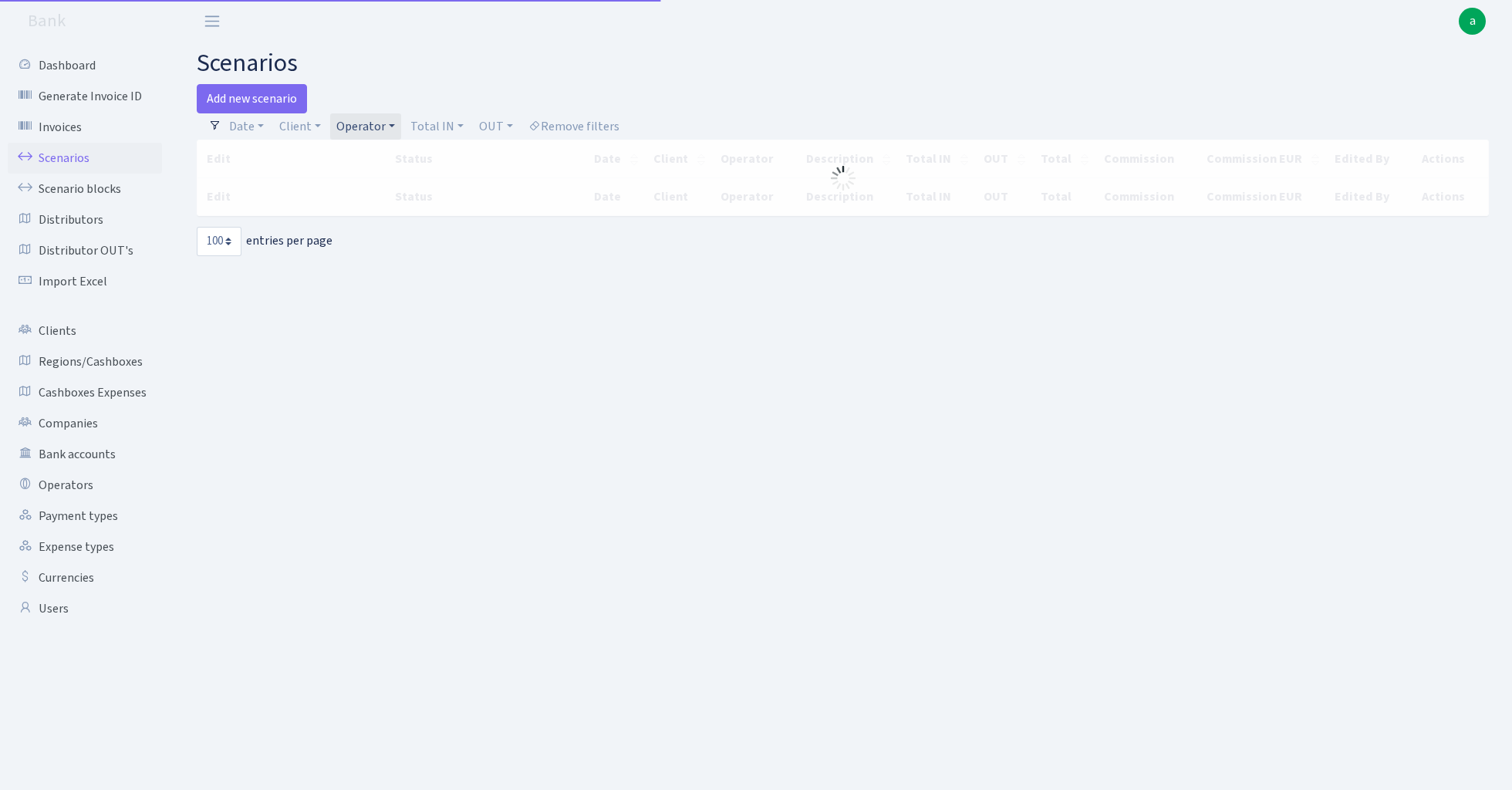
select select "100"
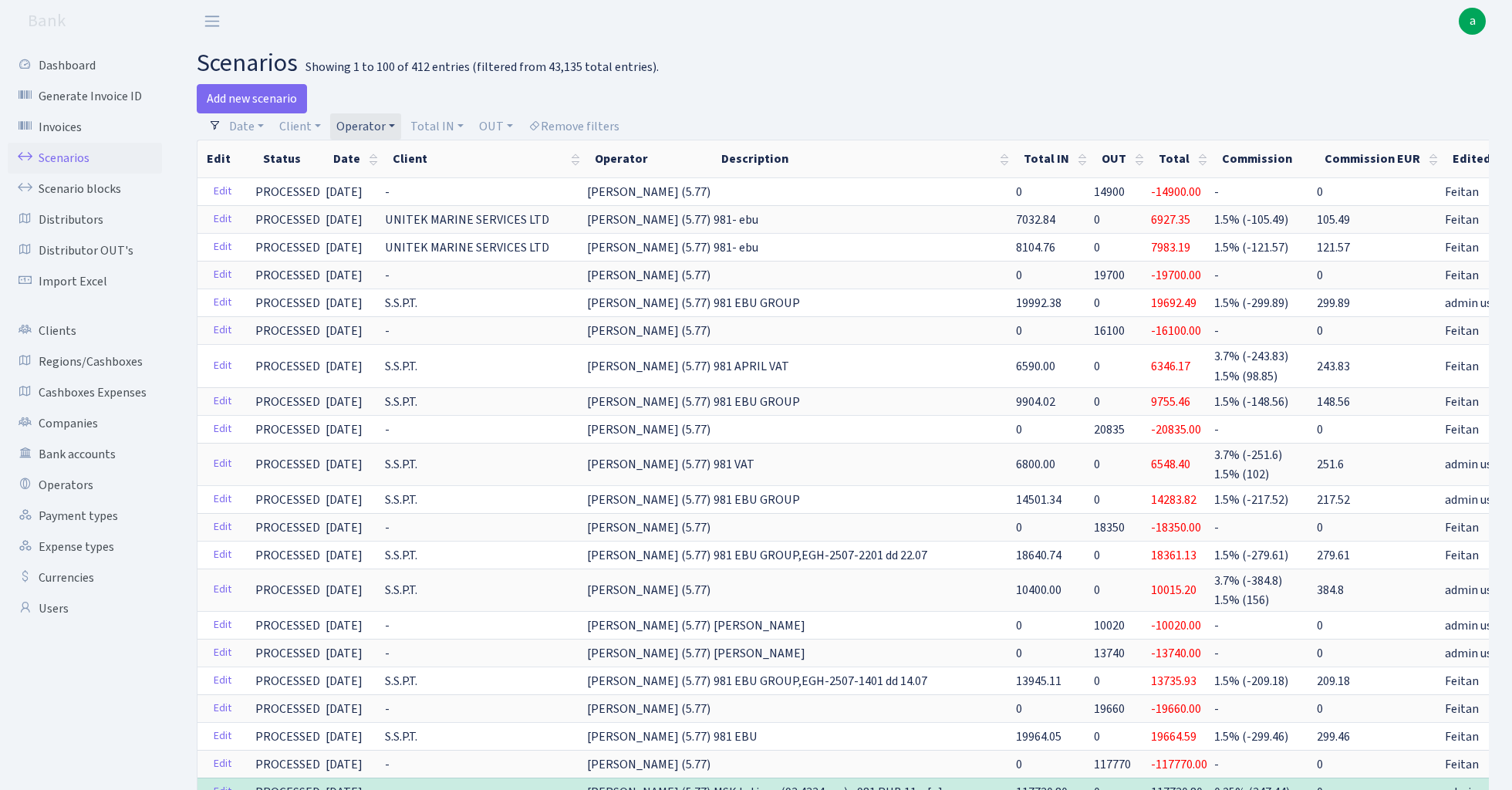
click at [370, 124] on link "Operator" at bounding box center [365, 127] width 71 height 27
click at [378, 181] on input "search" at bounding box center [391, 181] width 113 height 24
type input "981"
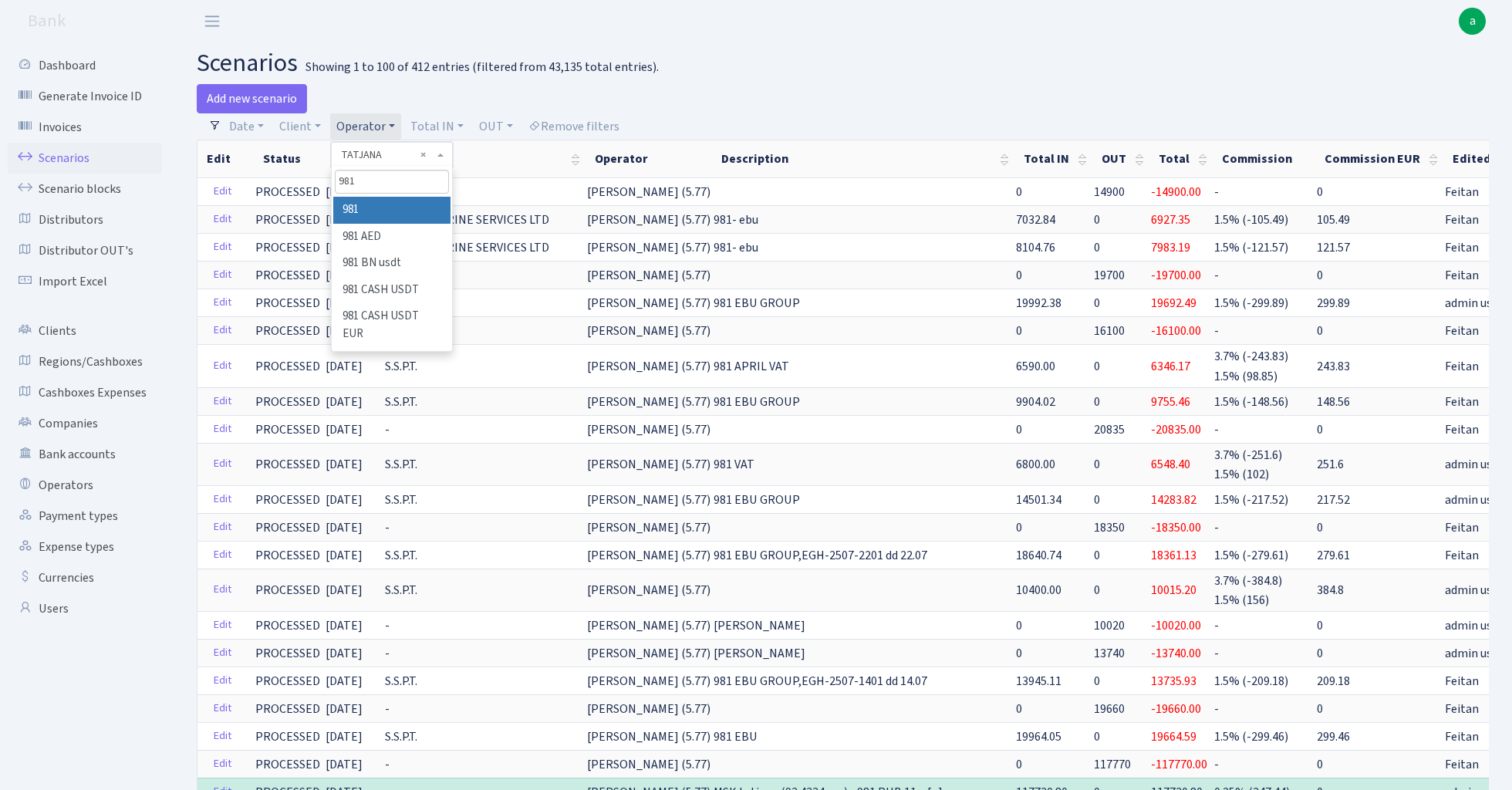
click at [365, 210] on li "981" at bounding box center [391, 210] width 117 height 27
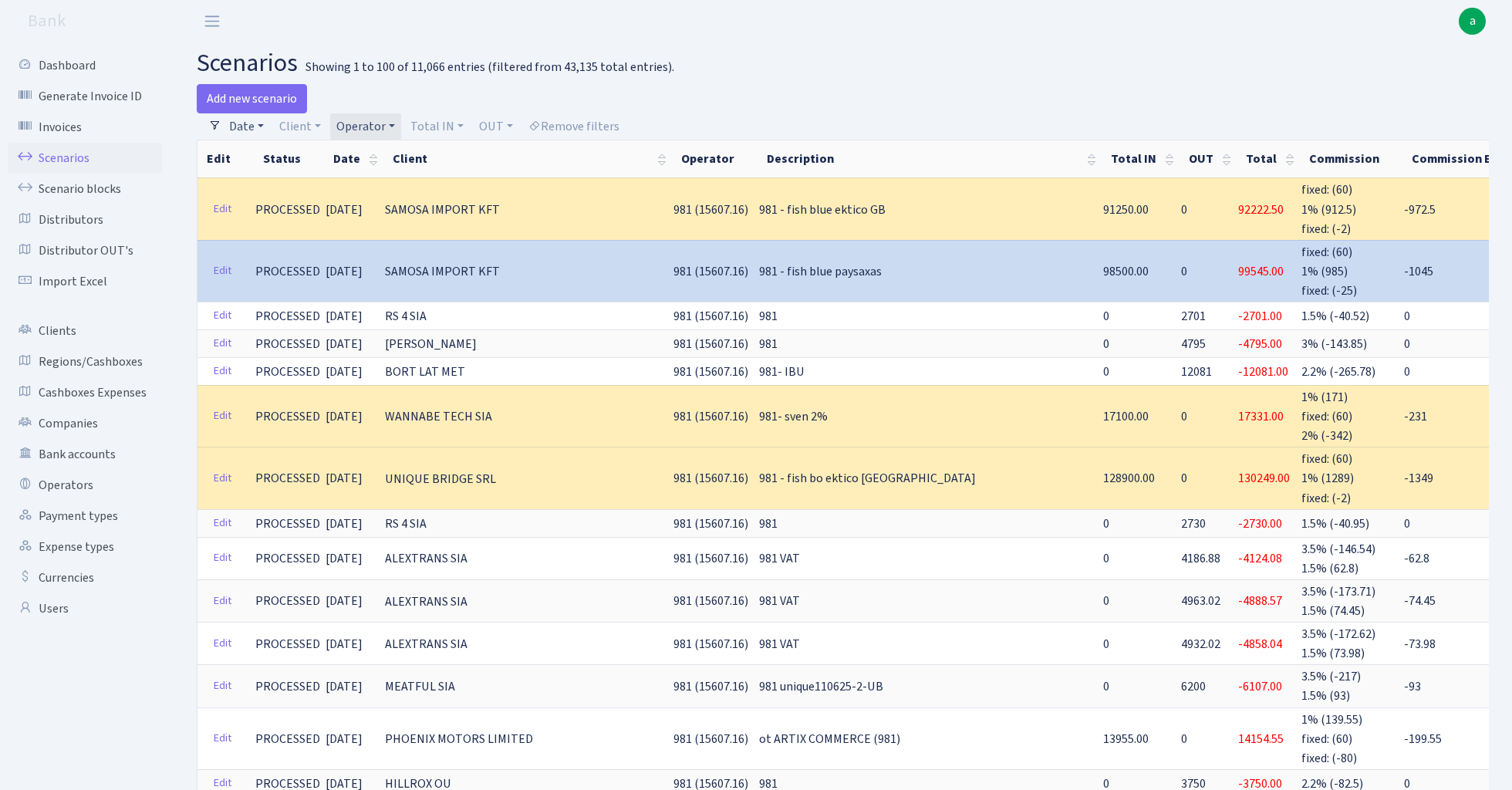
click at [250, 127] on link "Date" at bounding box center [246, 127] width 47 height 27
click at [295, 156] on input "[DATE] - [DATE]" at bounding box center [347, 156] width 184 height 29
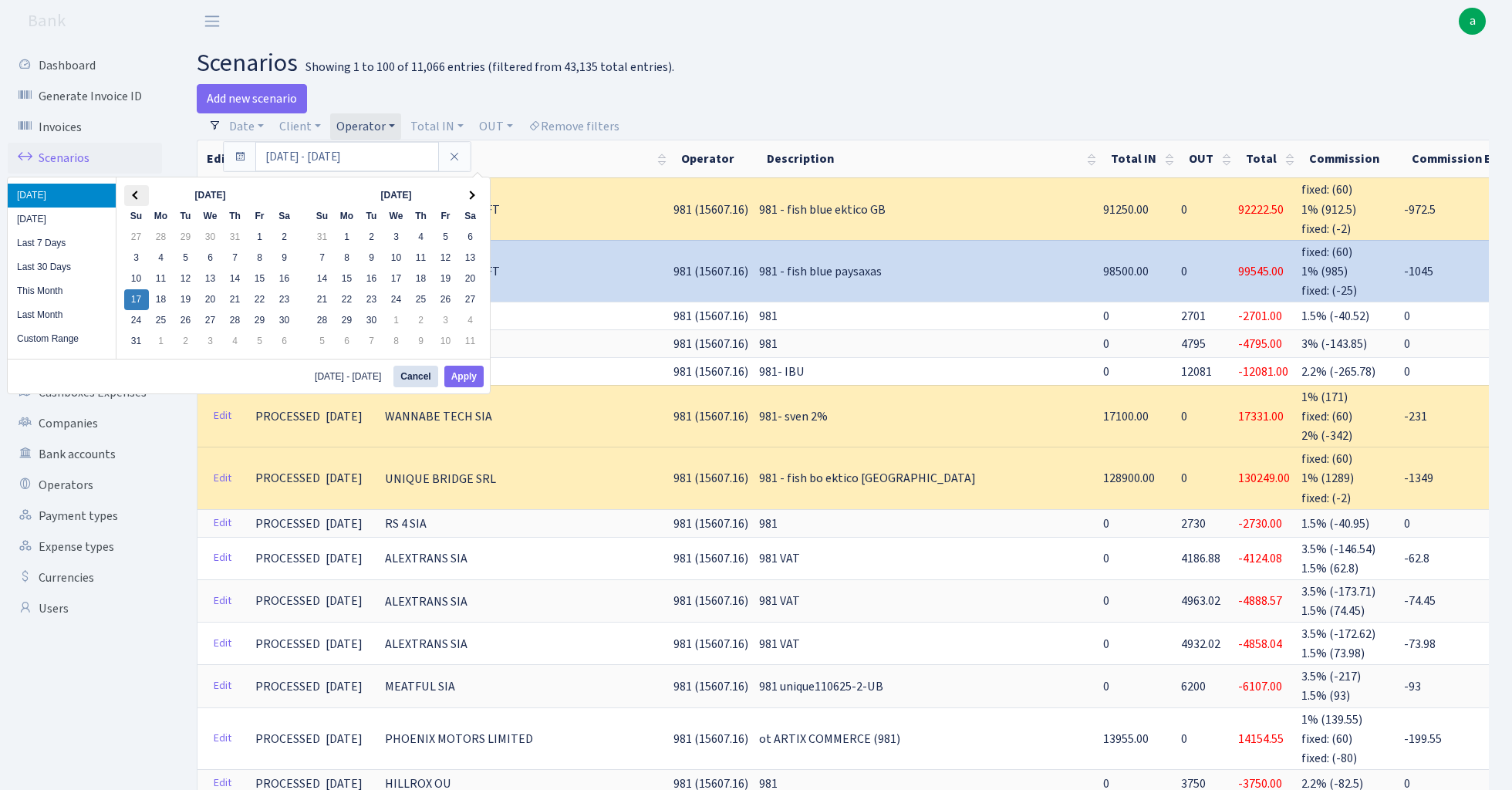
click at [135, 196] on span at bounding box center [136, 196] width 9 height 9
click at [469, 375] on button "Apply" at bounding box center [464, 377] width 39 height 22
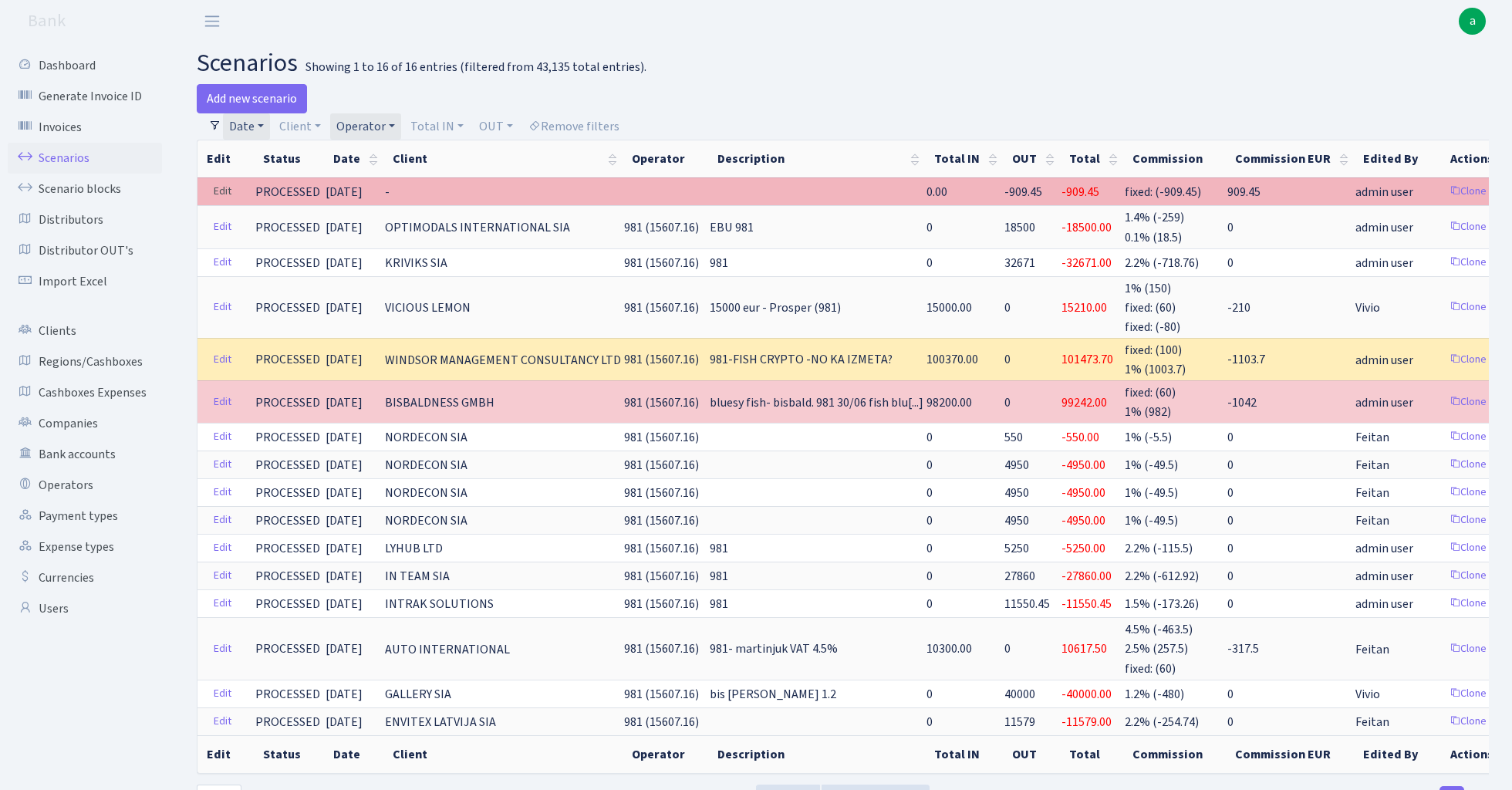
click at [220, 187] on link "Edit" at bounding box center [222, 192] width 31 height 24
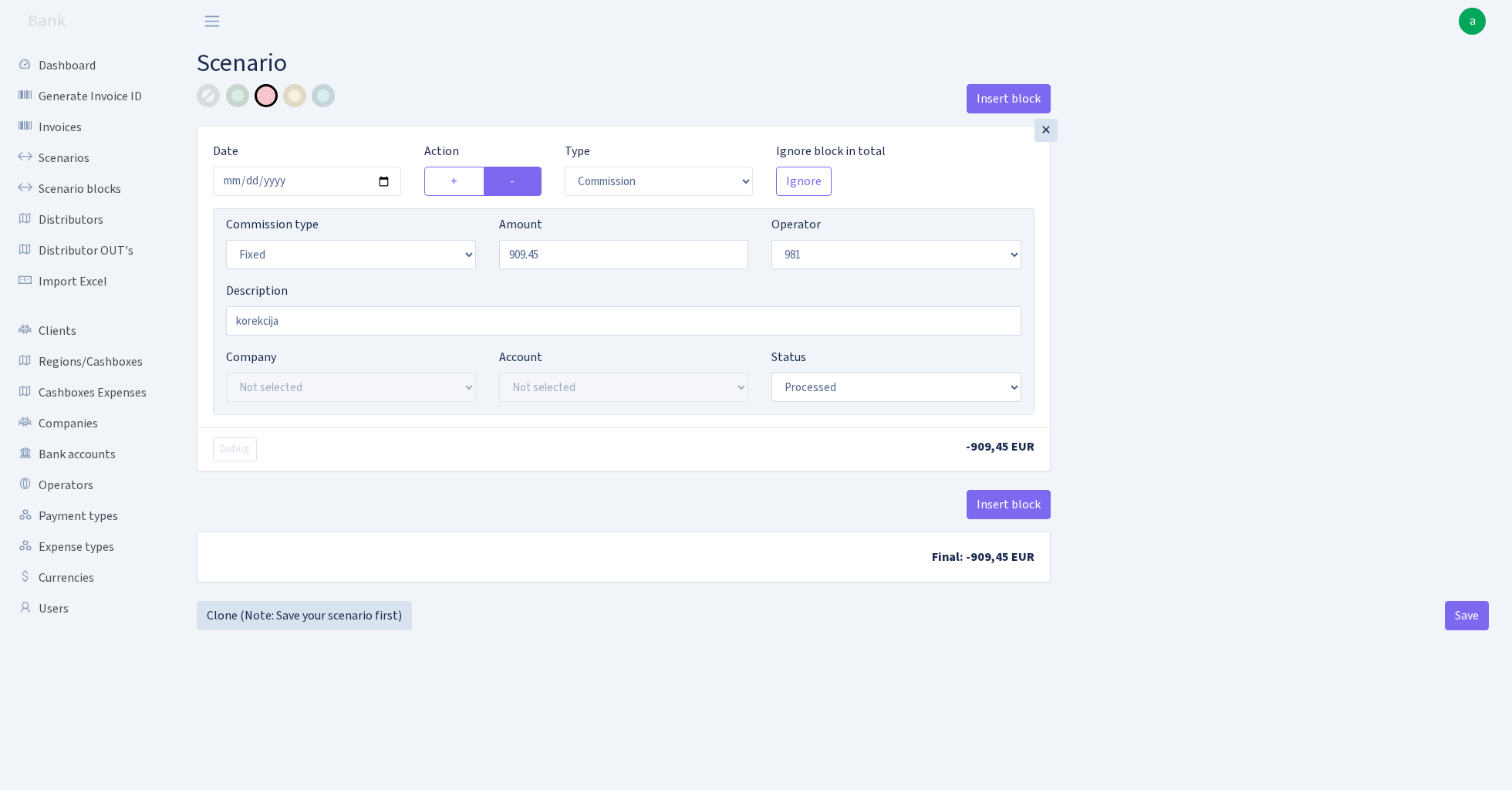
select select "commission"
select select "fixed"
select select "61"
select select "processed"
click at [590, 259] on input "909.45" at bounding box center [624, 254] width 250 height 29
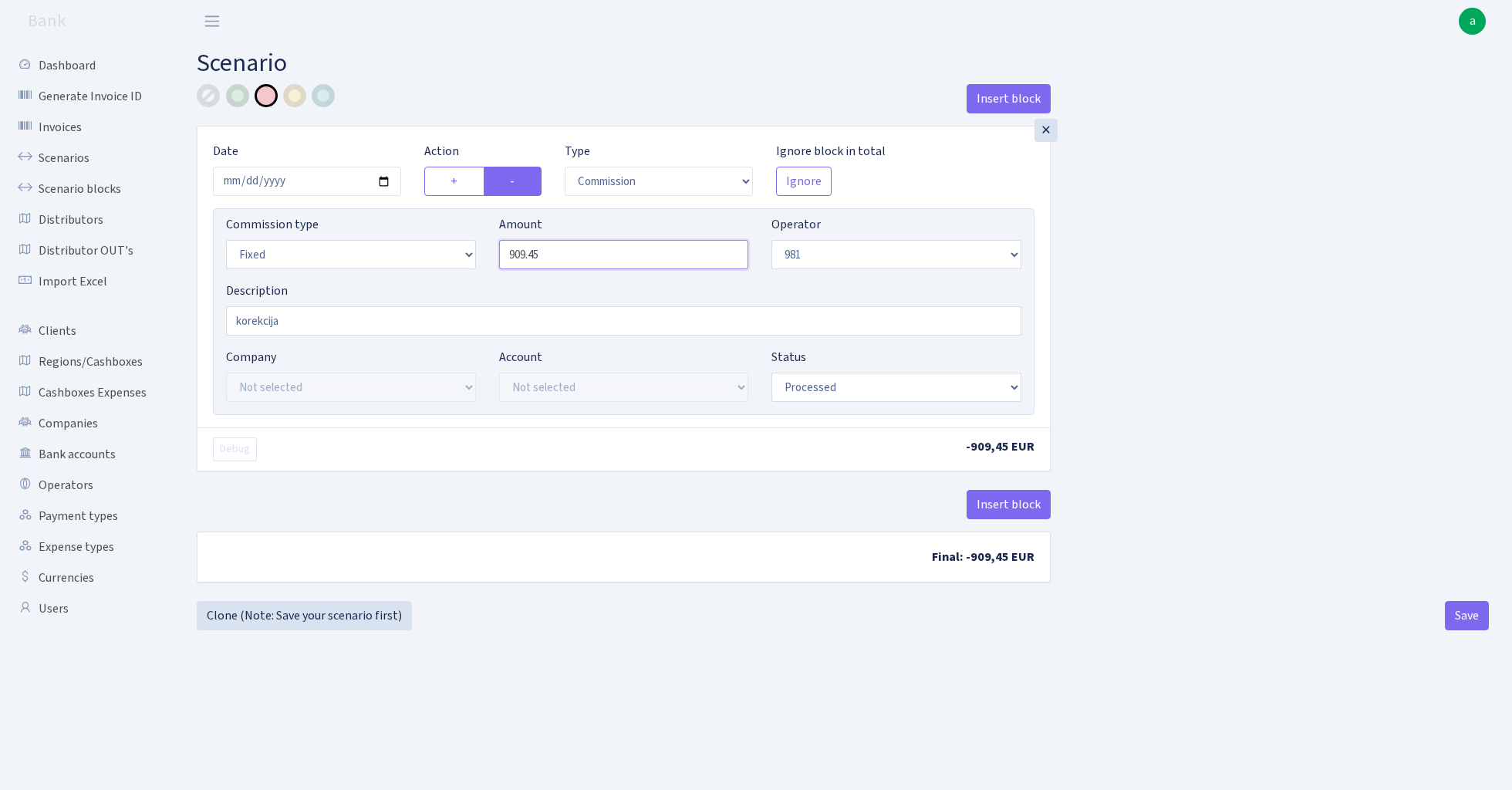
click at [590, 259] on input "909.45" at bounding box center [624, 254] width 250 height 29
type input "706.95"
click at [1191, 278] on div "Insert block × Date 2025-06-30 Action + - Type --- In Out Commission Field requ…" at bounding box center [843, 339] width 1316 height 511
click at [1464, 619] on button "Save" at bounding box center [1467, 615] width 44 height 29
select select "commission"
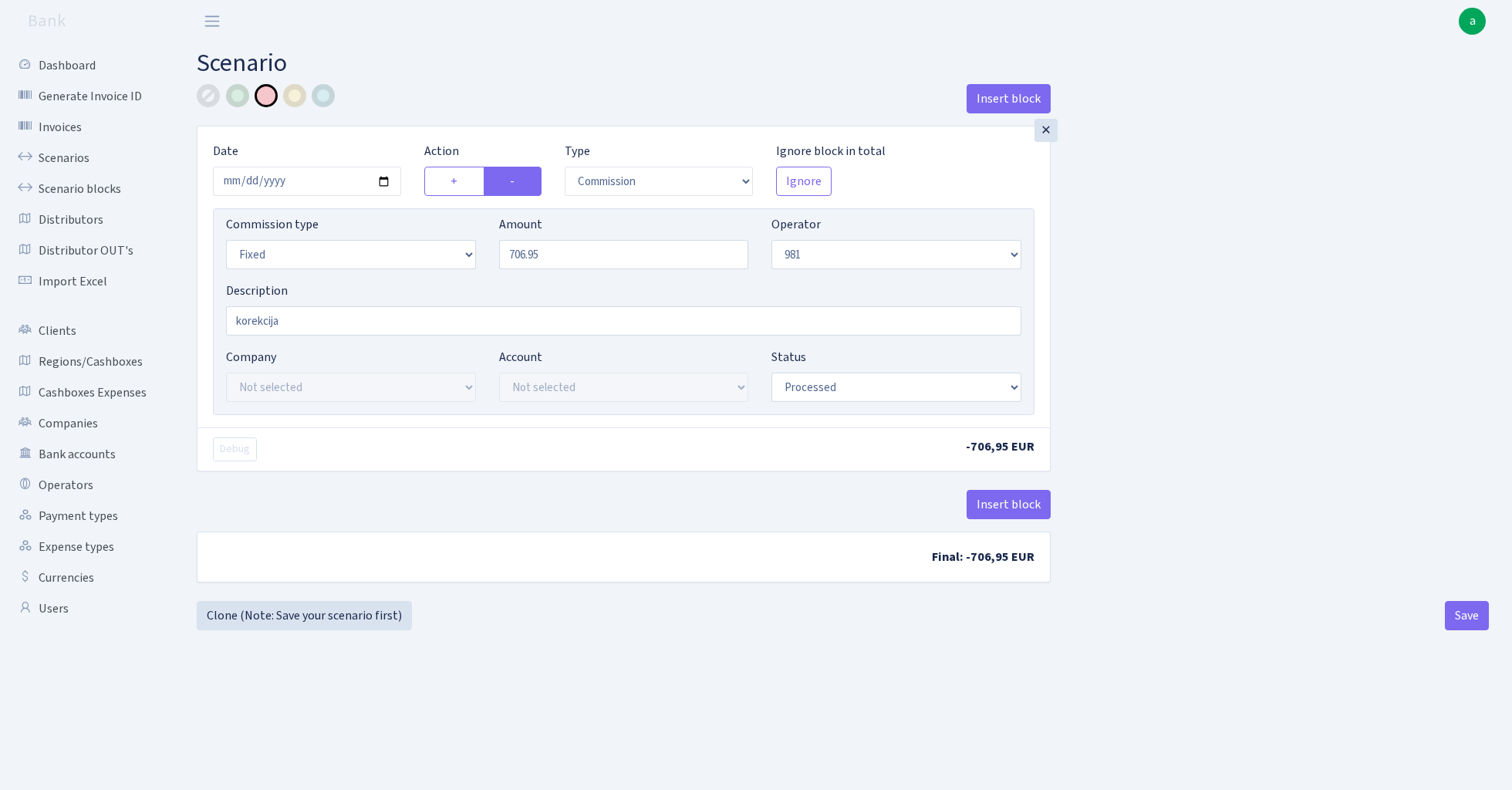
select select "fixed"
select select "61"
select select "processed"
